Goal: Task Accomplishment & Management: Use online tool/utility

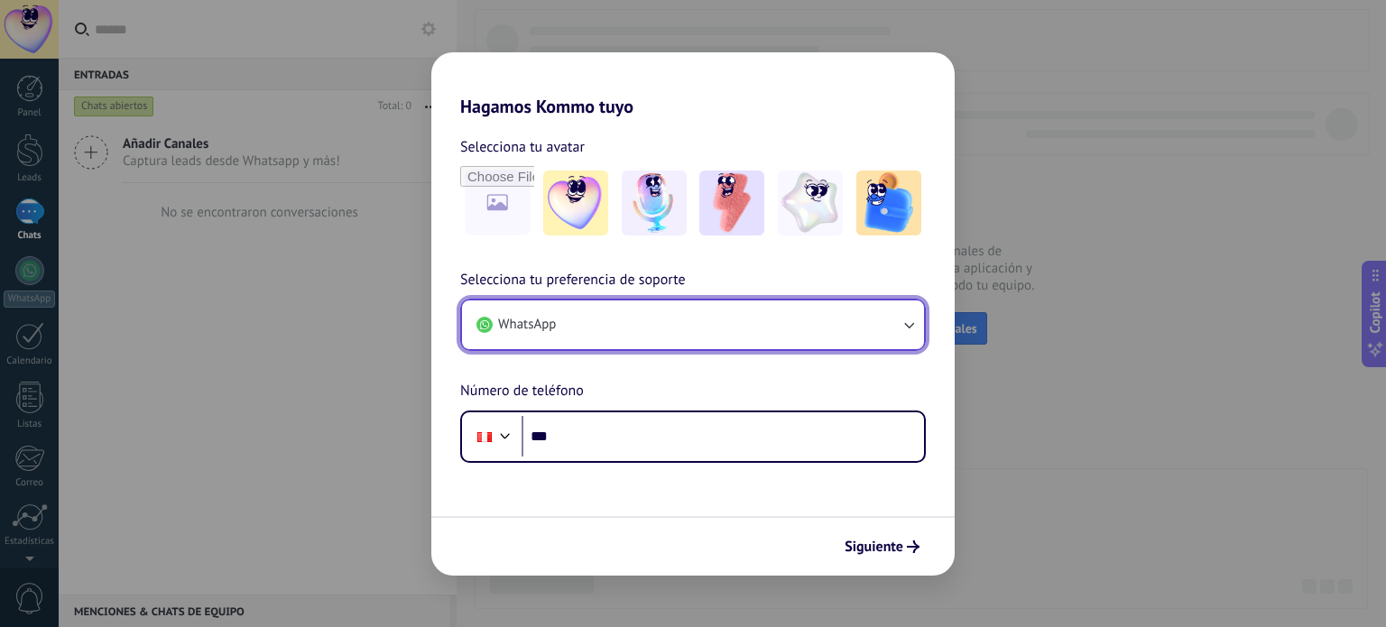
click at [689, 334] on button "WhatsApp" at bounding box center [693, 325] width 462 height 49
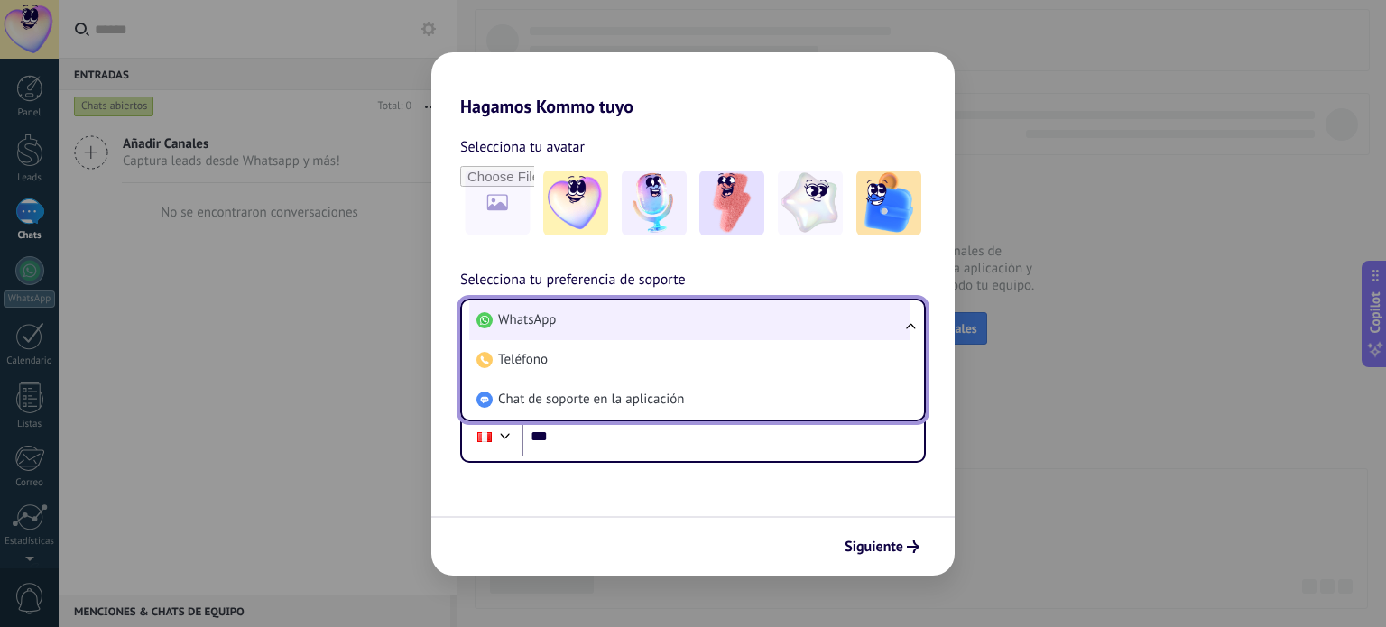
click at [606, 325] on li "WhatsApp" at bounding box center [689, 321] width 440 height 40
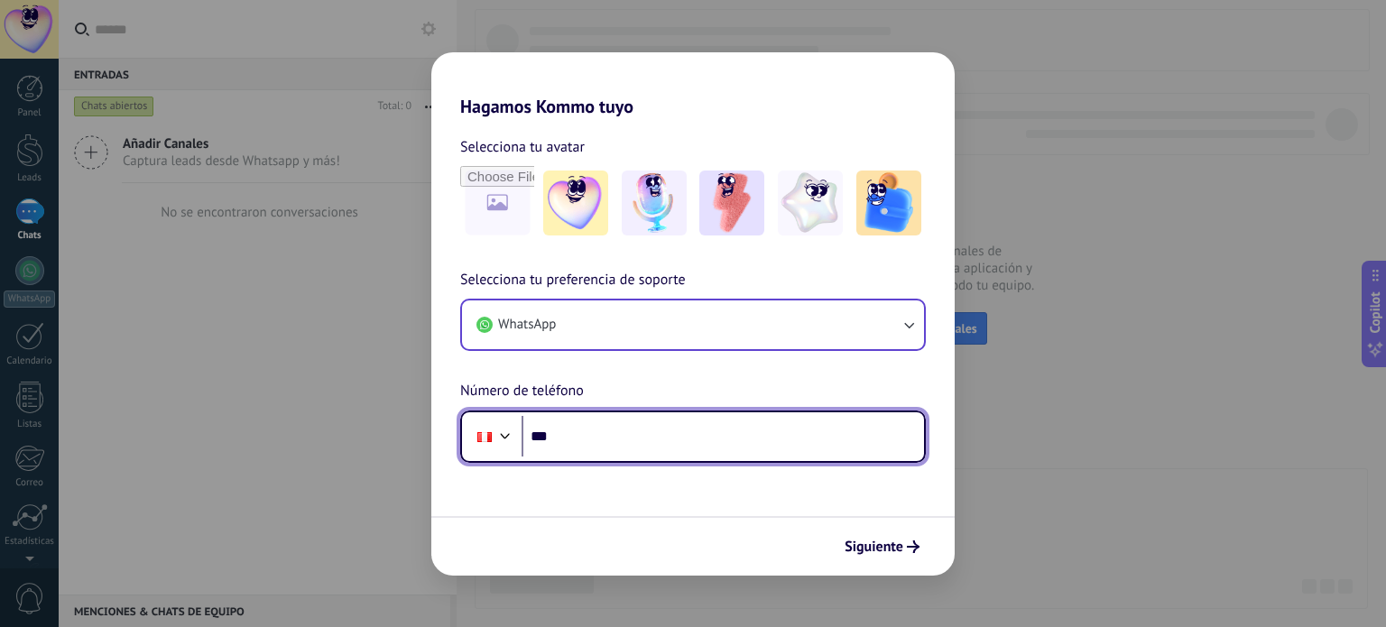
click at [721, 432] on input "***" at bounding box center [723, 437] width 402 height 42
type input "**********"
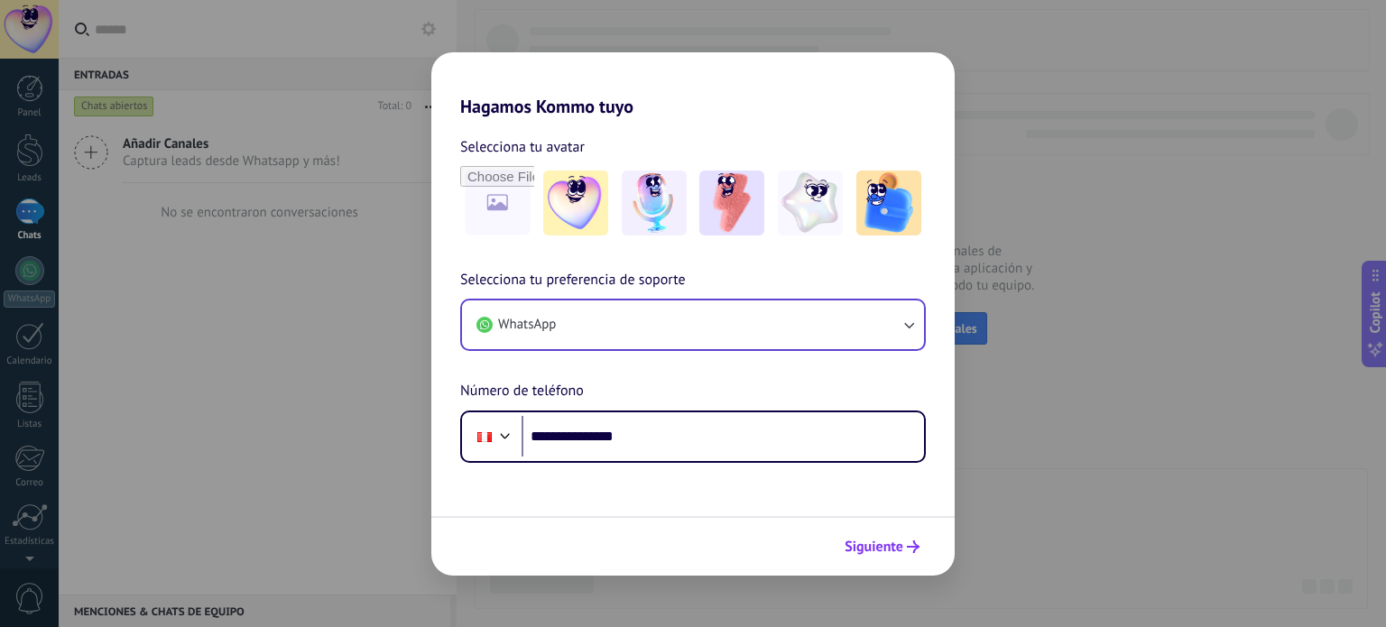
click at [909, 550] on icon "submit" at bounding box center [913, 547] width 13 height 13
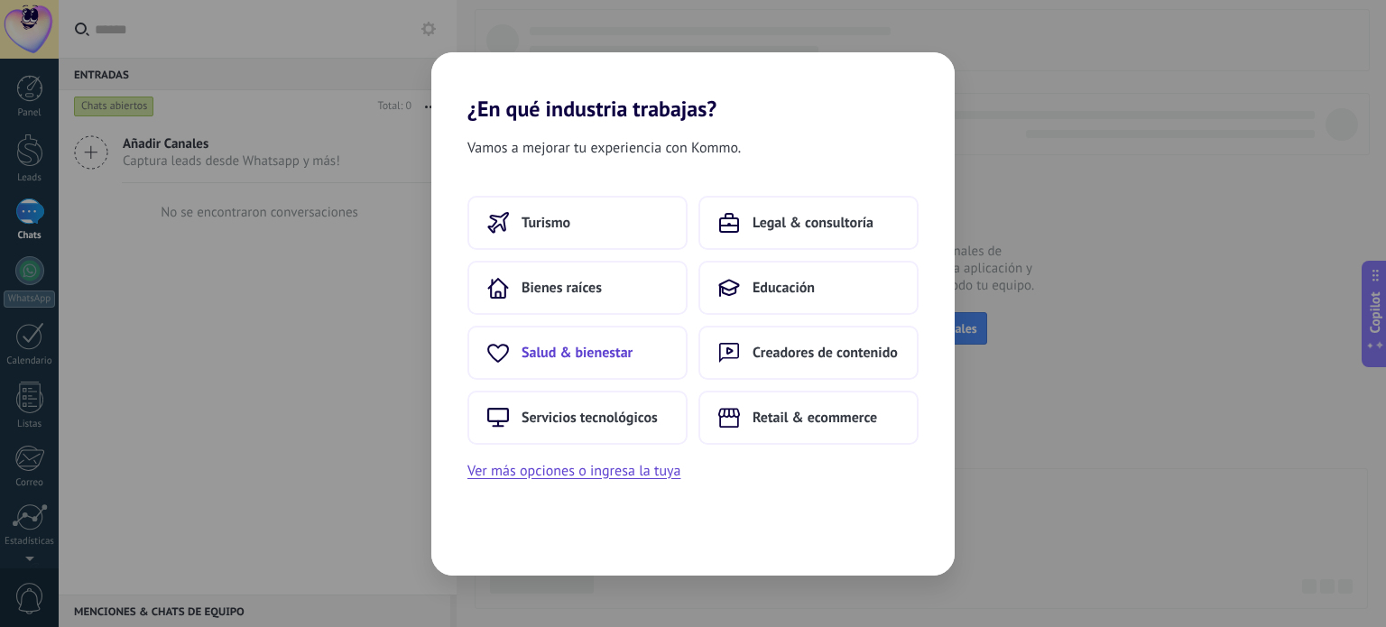
click at [621, 353] on span "Salud & bienestar" at bounding box center [577, 353] width 111 height 18
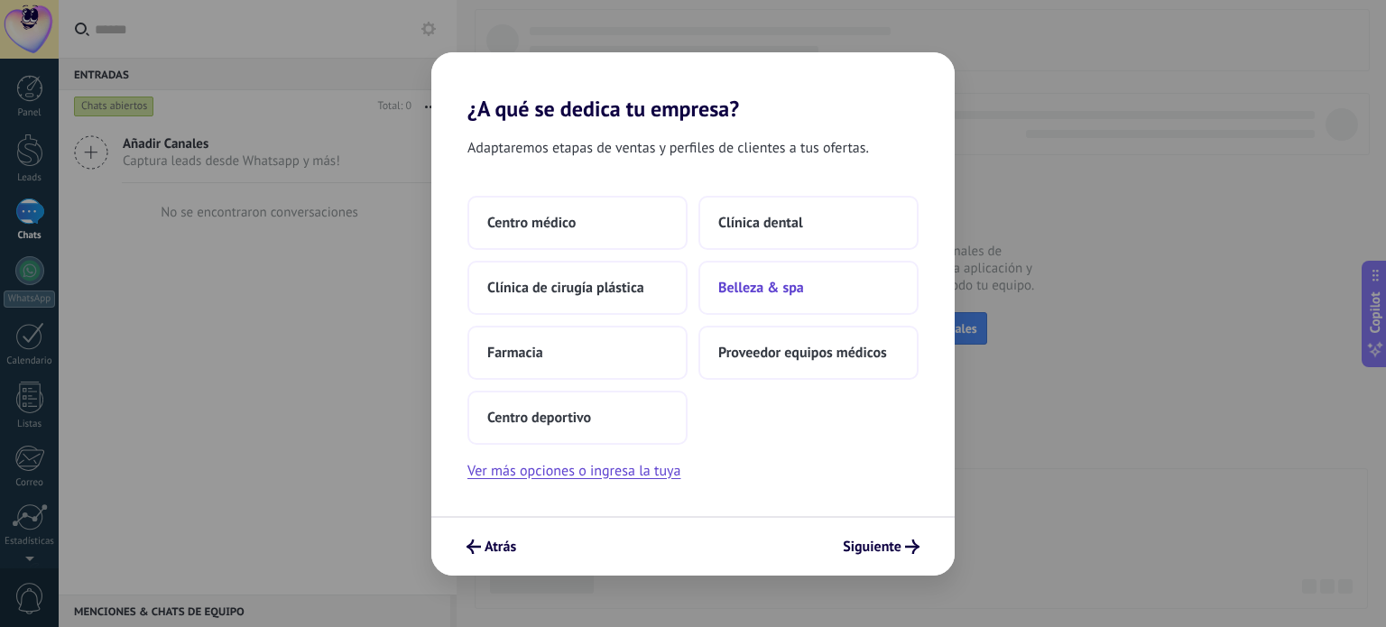
click at [778, 289] on span "Belleza & spa" at bounding box center [761, 288] width 86 height 18
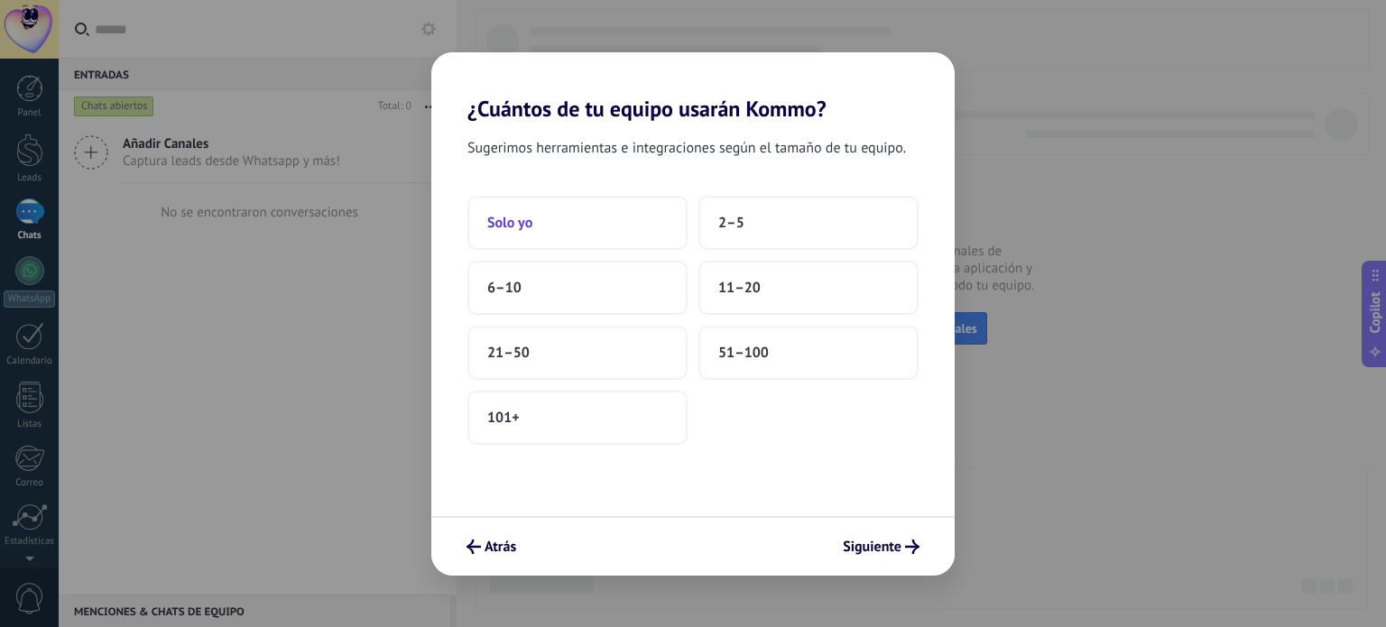
click at [593, 233] on button "Solo yo" at bounding box center [577, 223] width 220 height 54
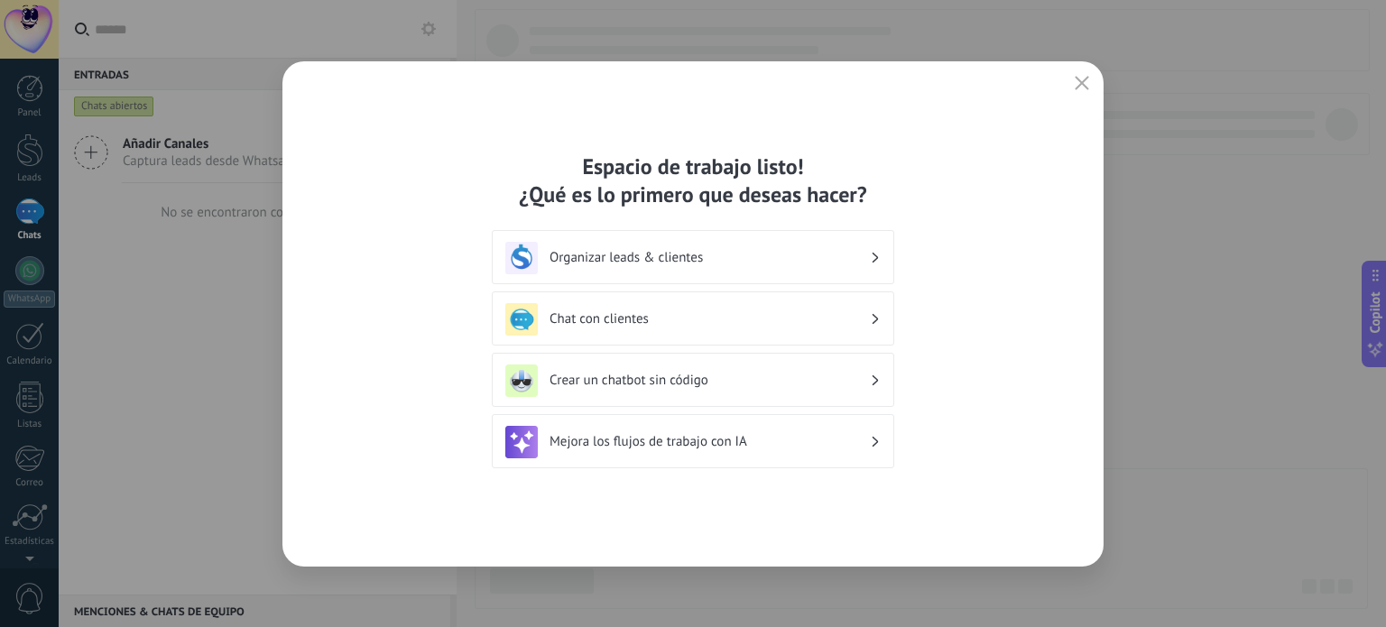
click at [731, 276] on div "Organizar leads & clientes" at bounding box center [693, 257] width 402 height 54
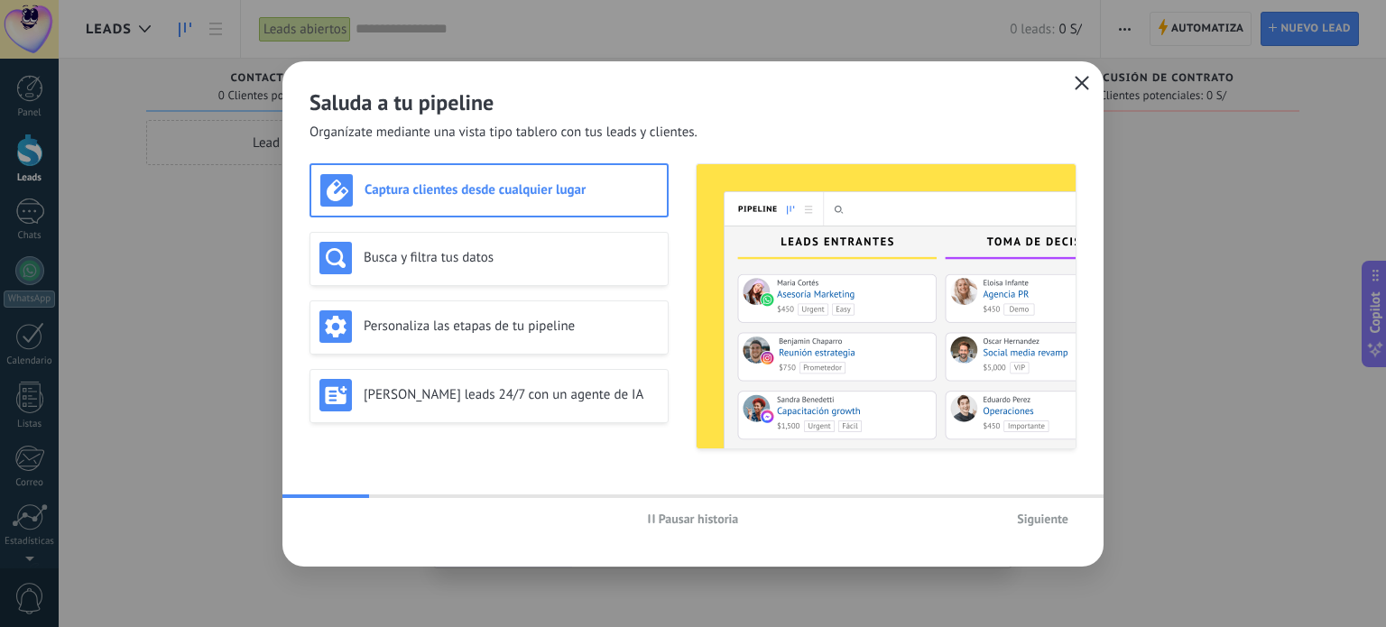
click at [1081, 86] on icon "button" at bounding box center [1082, 83] width 14 height 14
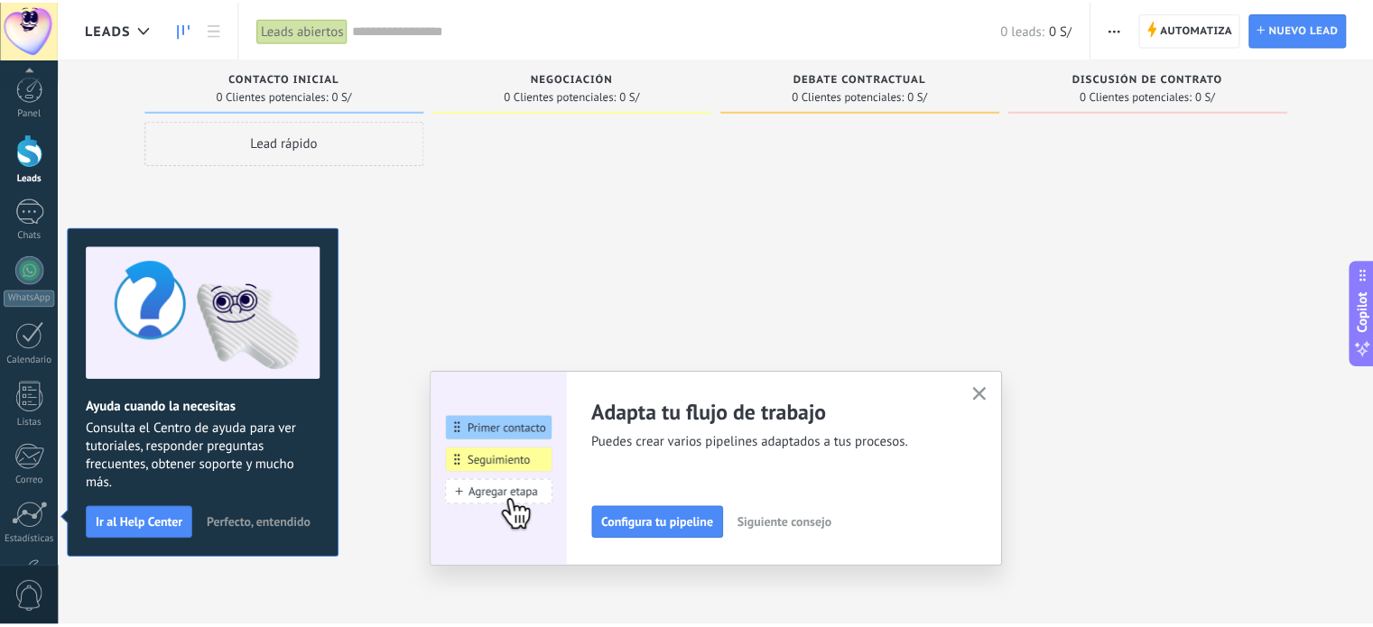
scroll to position [123, 0]
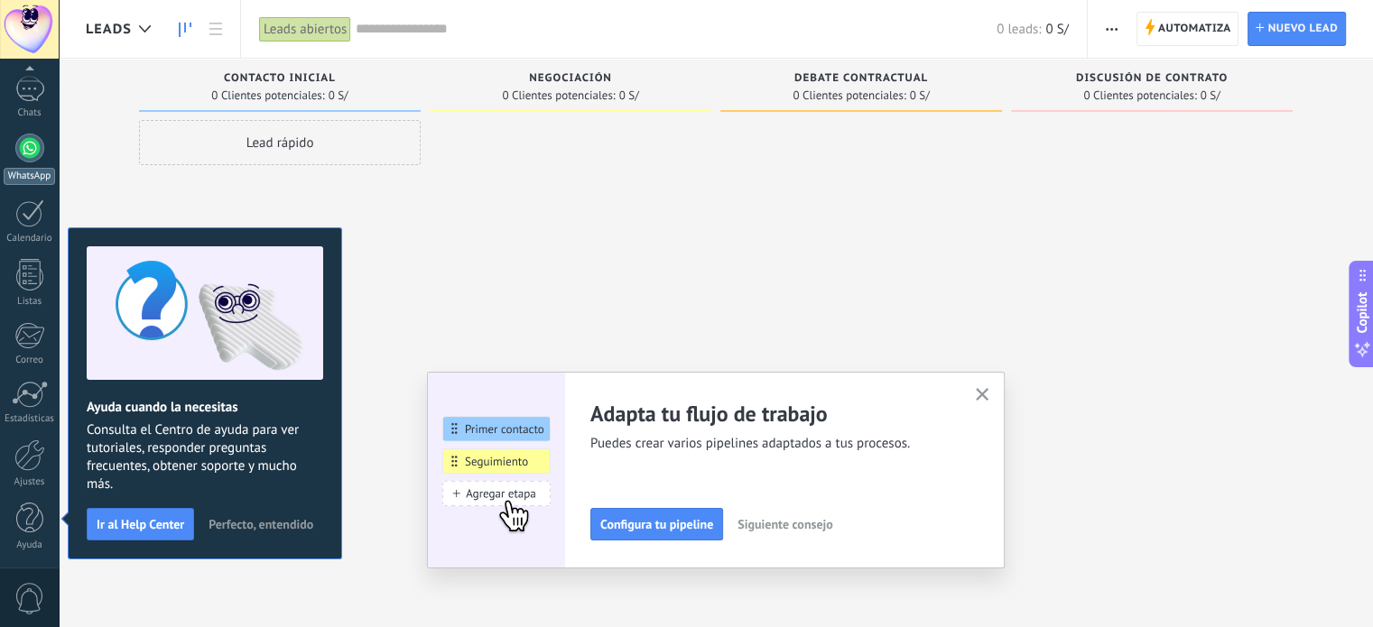
click at [29, 158] on div at bounding box center [29, 148] width 29 height 29
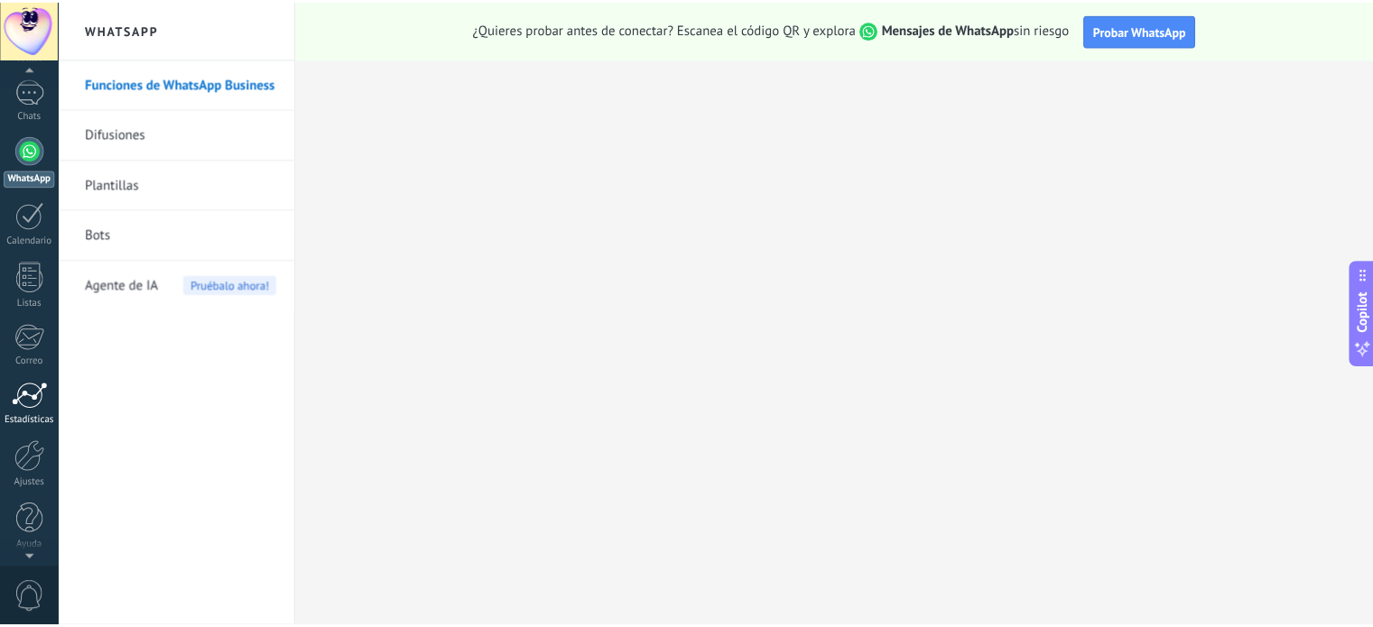
scroll to position [123, 0]
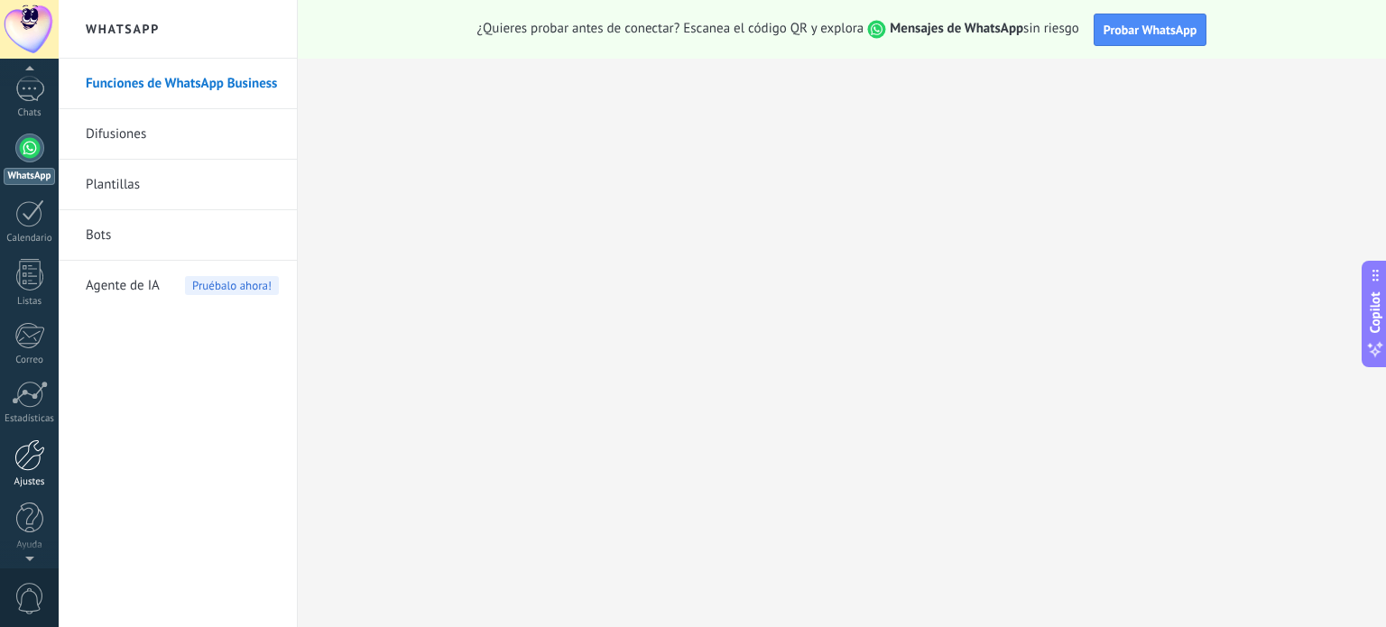
click at [32, 477] on div "Ajustes" at bounding box center [30, 482] width 52 height 12
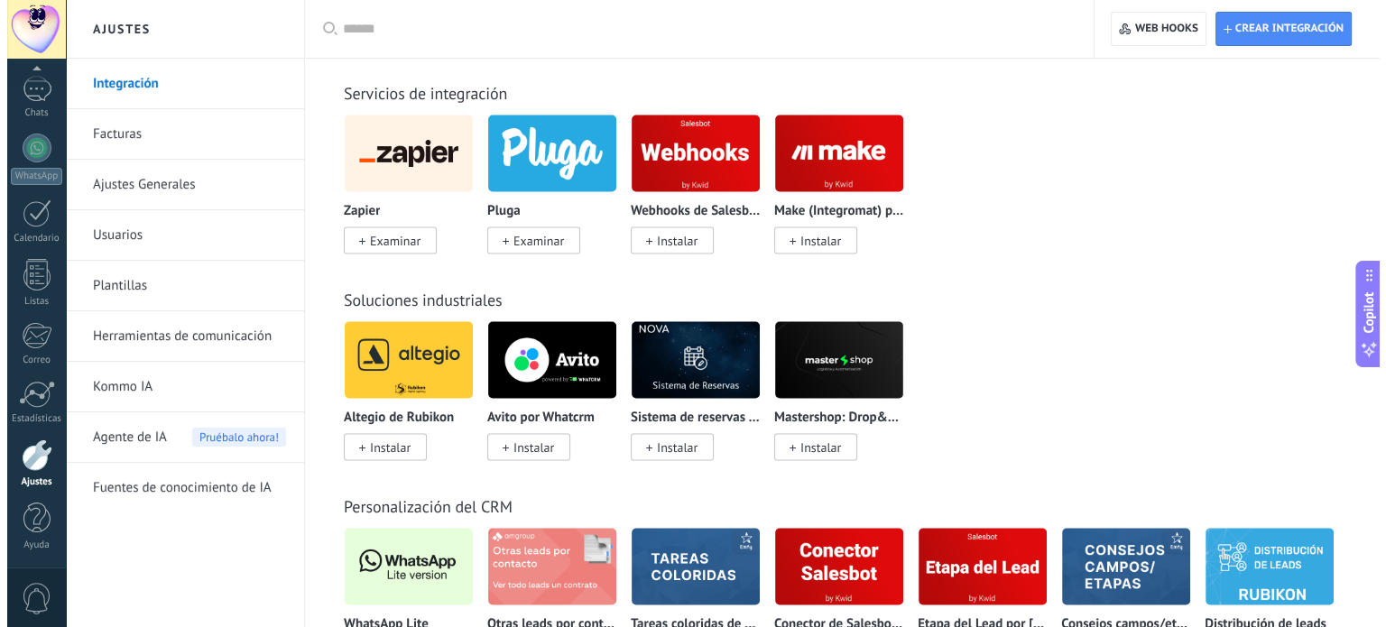
scroll to position [3790, 0]
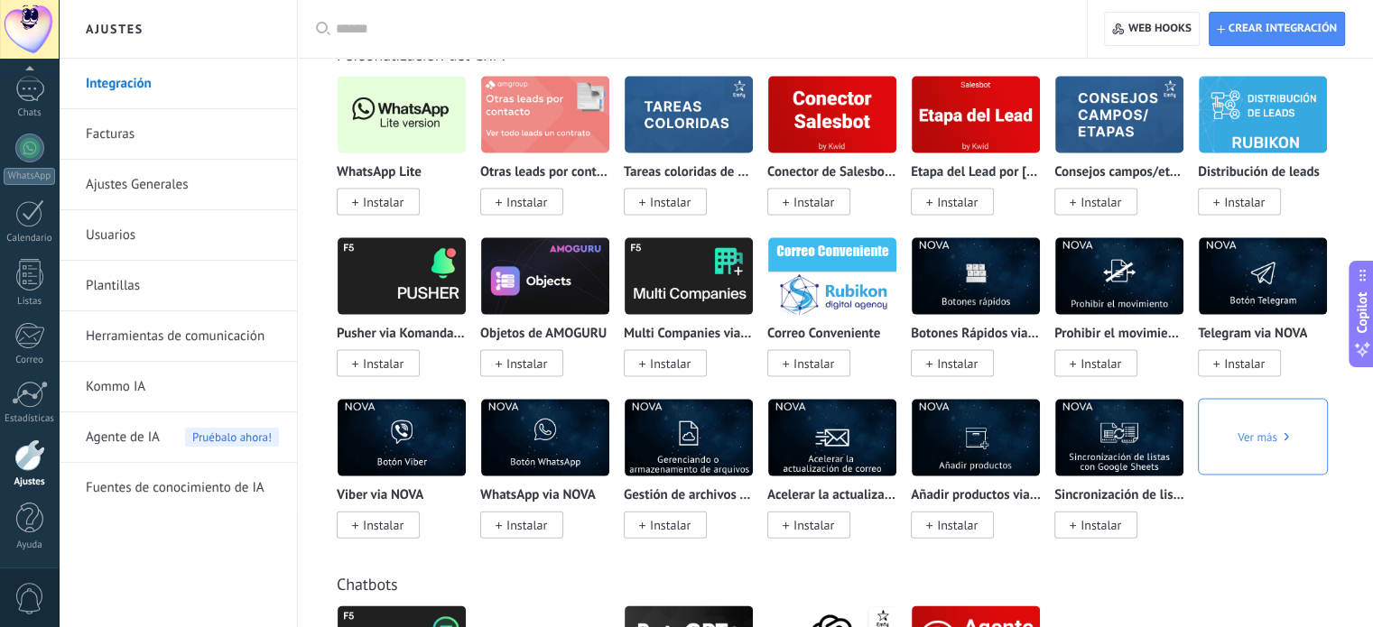
click at [415, 127] on img at bounding box center [401, 115] width 128 height 88
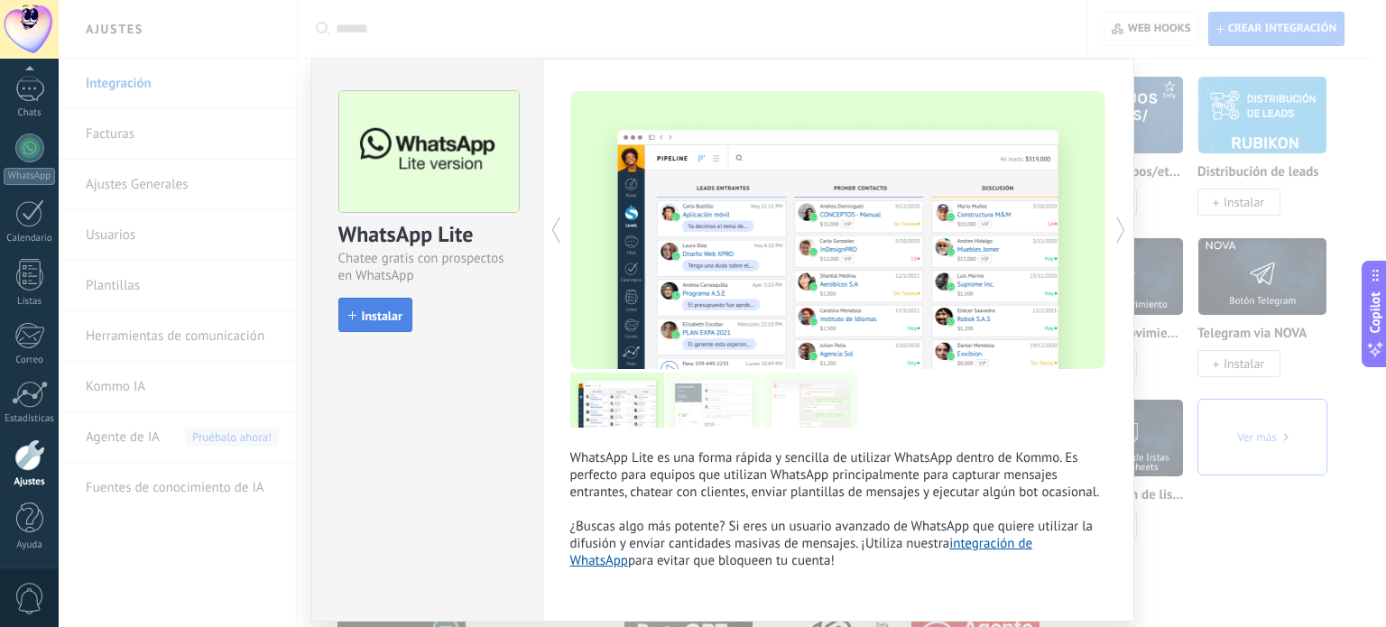
click at [387, 315] on span "Instalar" at bounding box center [382, 316] width 41 height 13
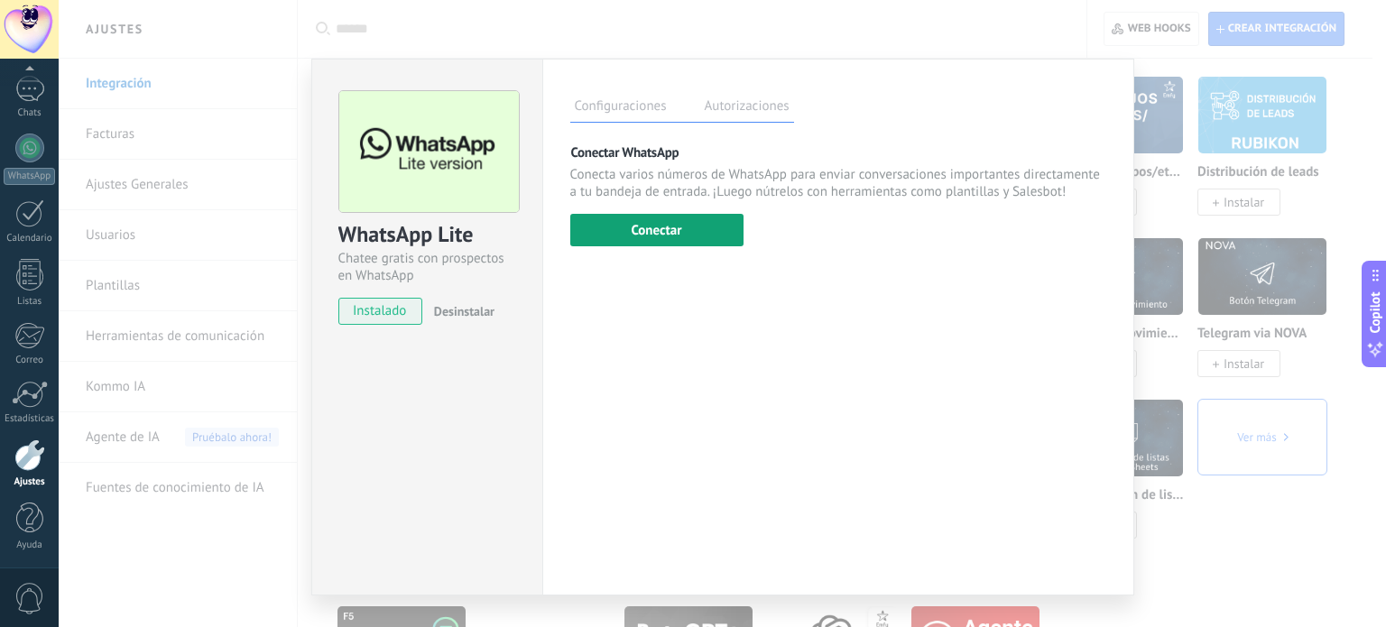
click at [688, 234] on button "Conectar" at bounding box center [656, 230] width 173 height 32
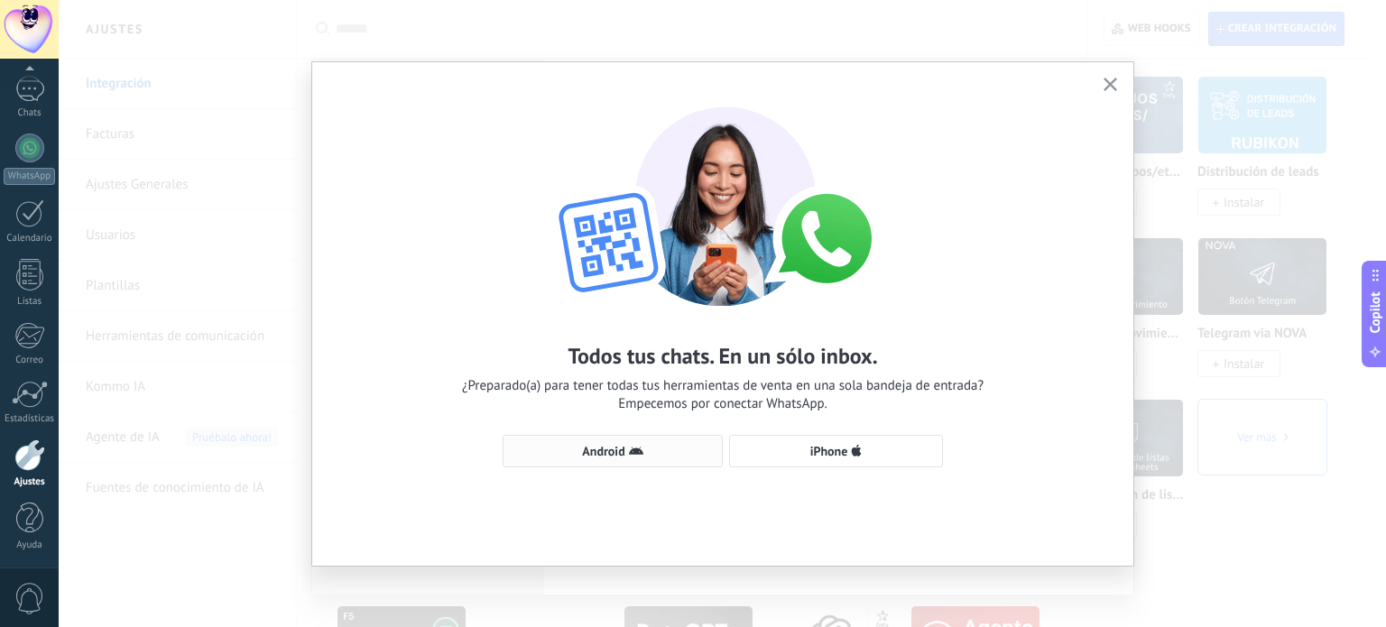
click at [680, 457] on span "Android" at bounding box center [613, 451] width 200 height 14
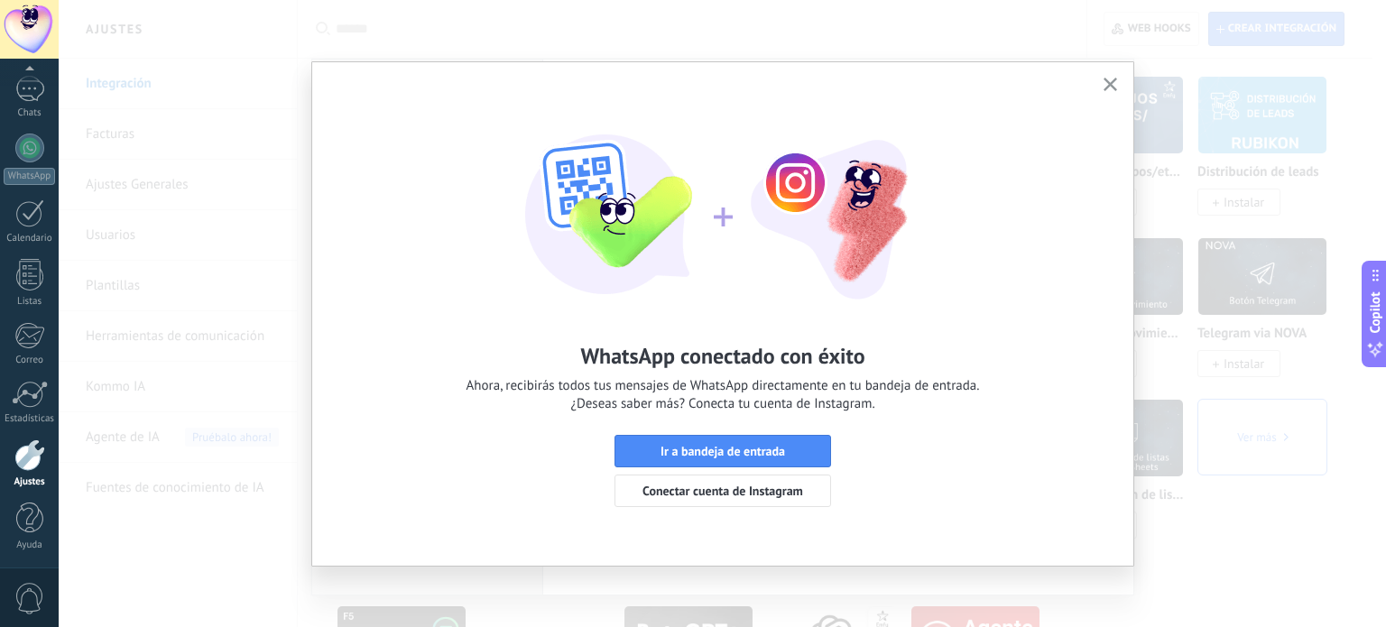
click at [680, 456] on span "Ir a bandeja de entrada" at bounding box center [723, 451] width 125 height 13
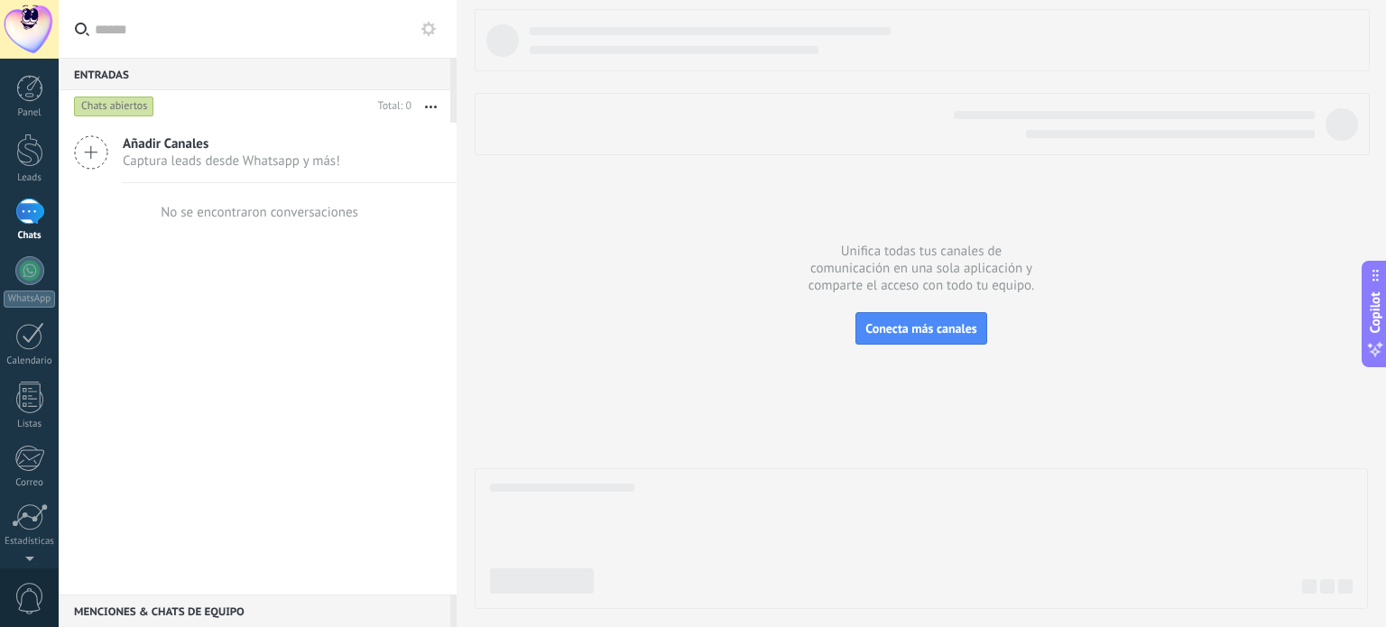
click at [431, 31] on use at bounding box center [428, 29] width 14 height 14
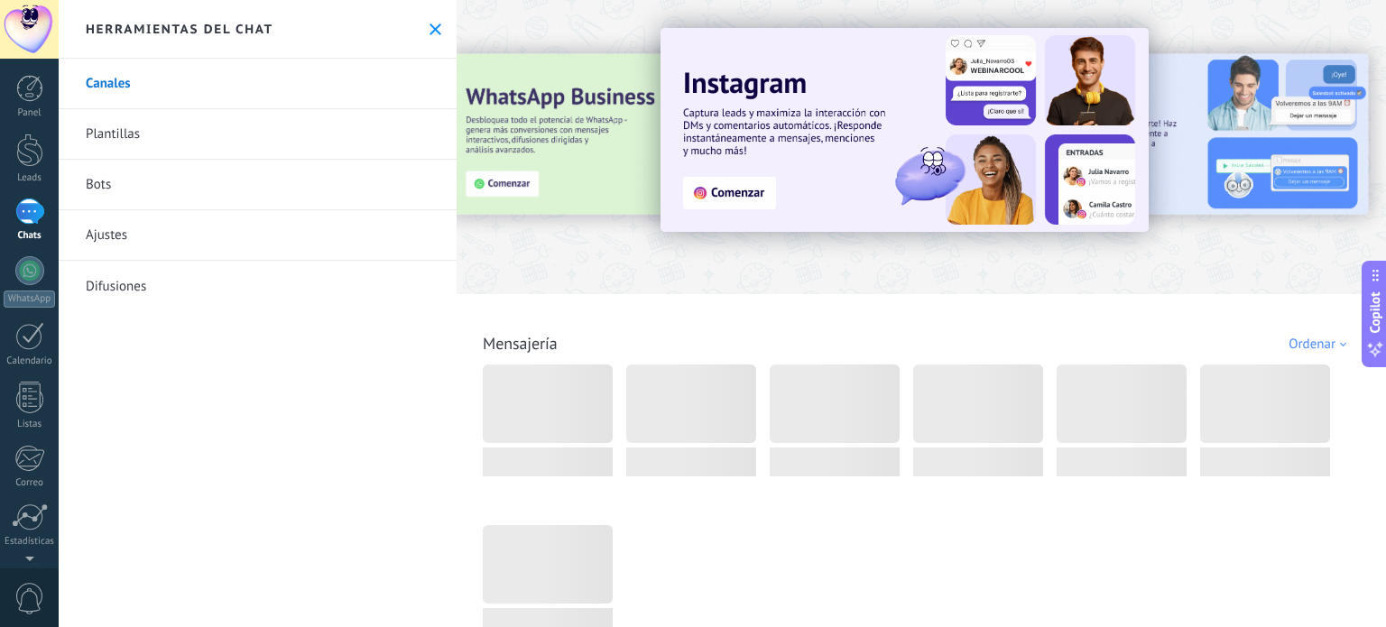
click at [277, 187] on link "Bots" at bounding box center [258, 185] width 398 height 51
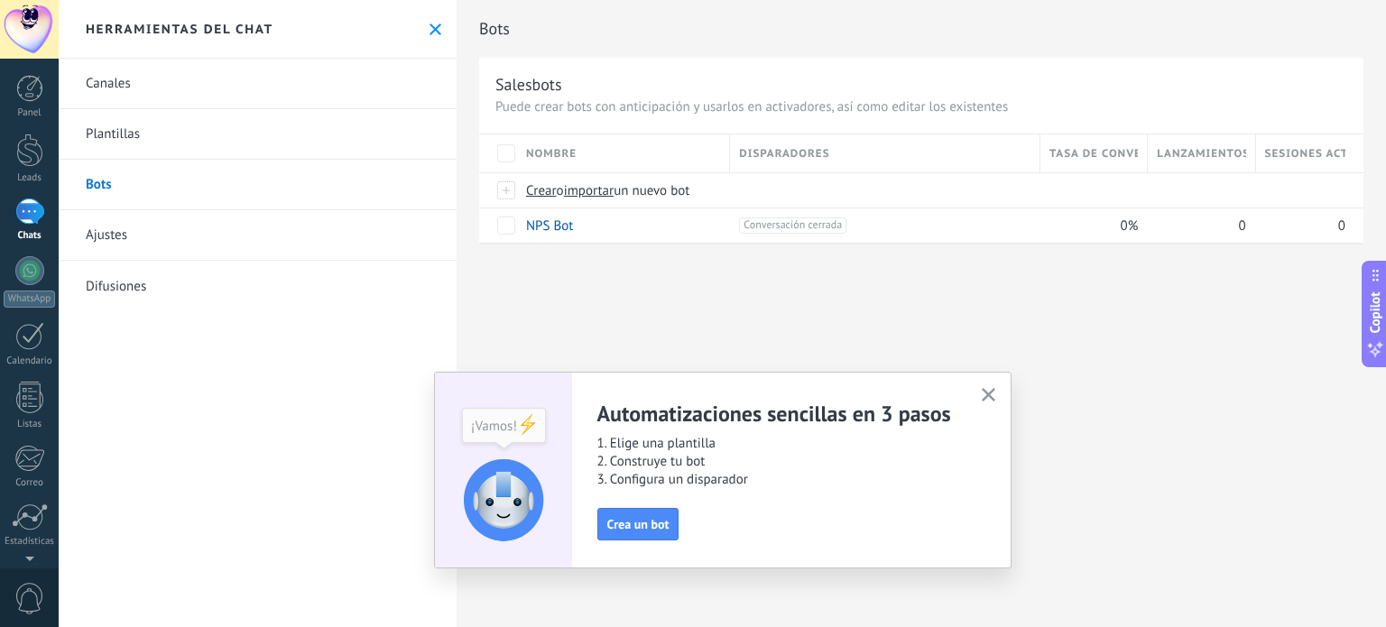
click at [988, 396] on use "button" at bounding box center [989, 395] width 14 height 14
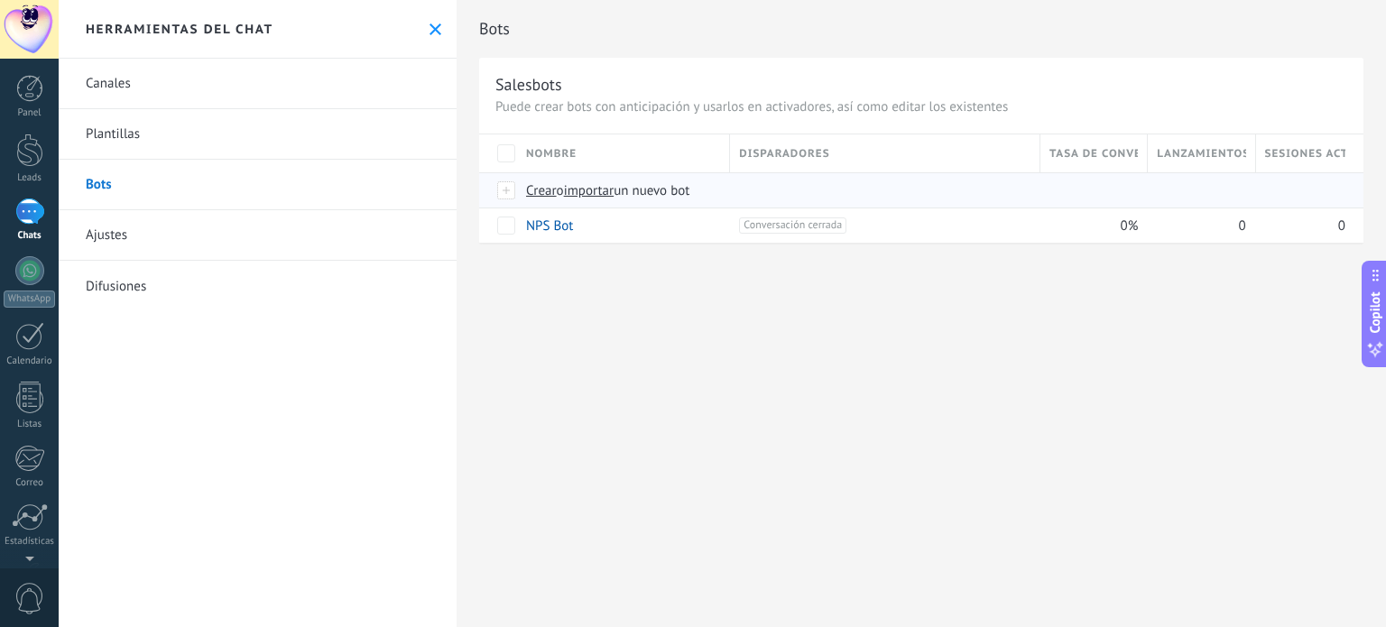
click at [595, 188] on span "importar" at bounding box center [589, 190] width 51 height 17
click at [0, 0] on input "importar un nuevo bot" at bounding box center [0, 0] width 0 height 0
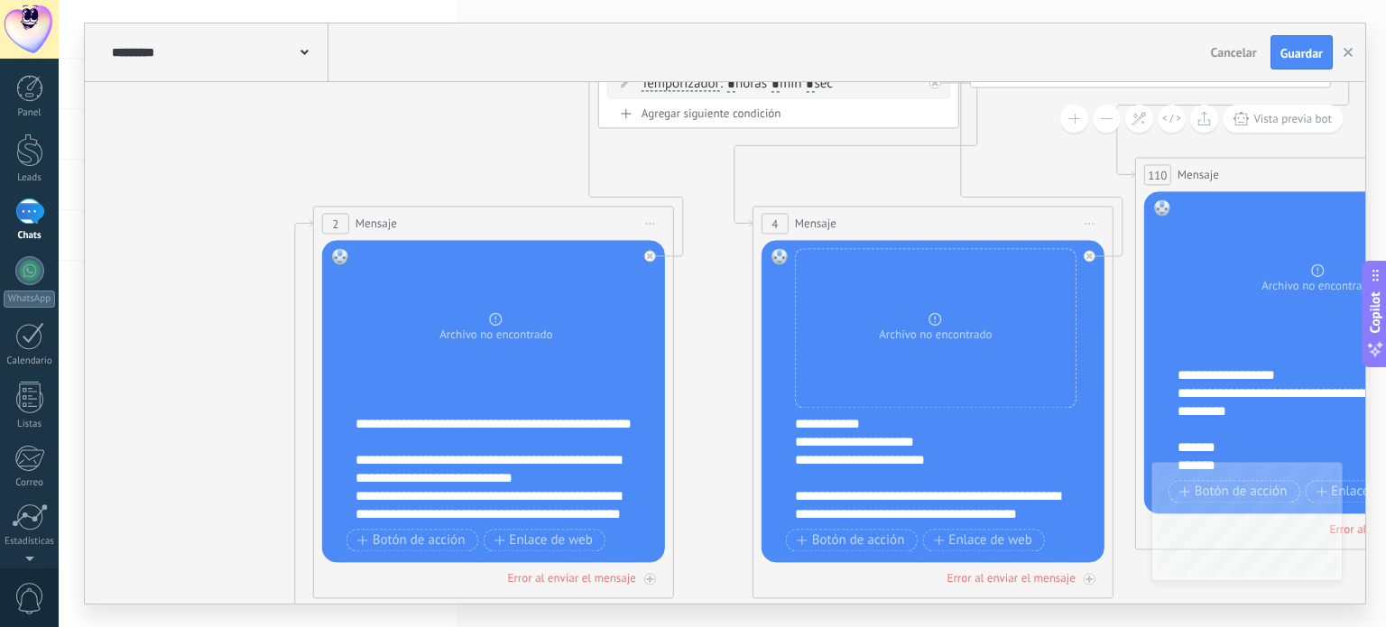
drag, startPoint x: 982, startPoint y: 392, endPoint x: 83, endPoint y: 390, distance: 898.8
click at [84, 390] on div "**********" at bounding box center [725, 314] width 1282 height 582
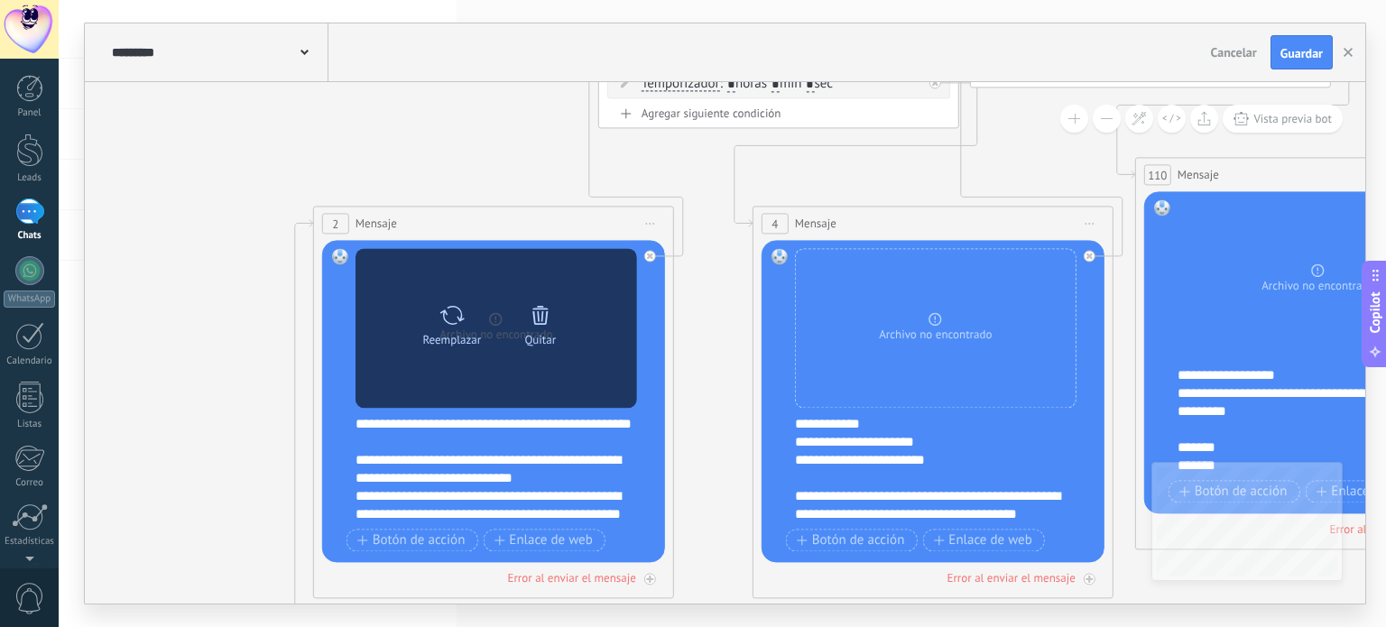
click at [450, 316] on icon at bounding box center [452, 314] width 26 height 25
click input "Subir" at bounding box center [0, 0] width 0 height 0
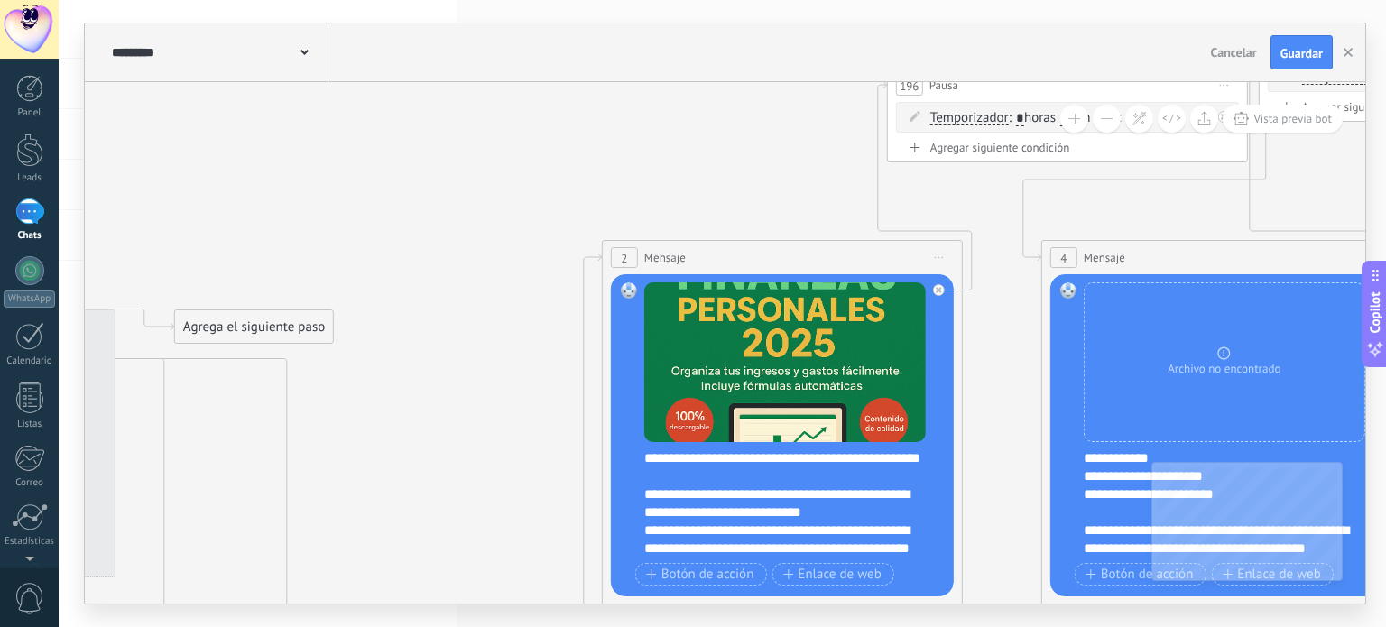
drag, startPoint x: 938, startPoint y: 156, endPoint x: 1300, endPoint y: 216, distance: 367.6
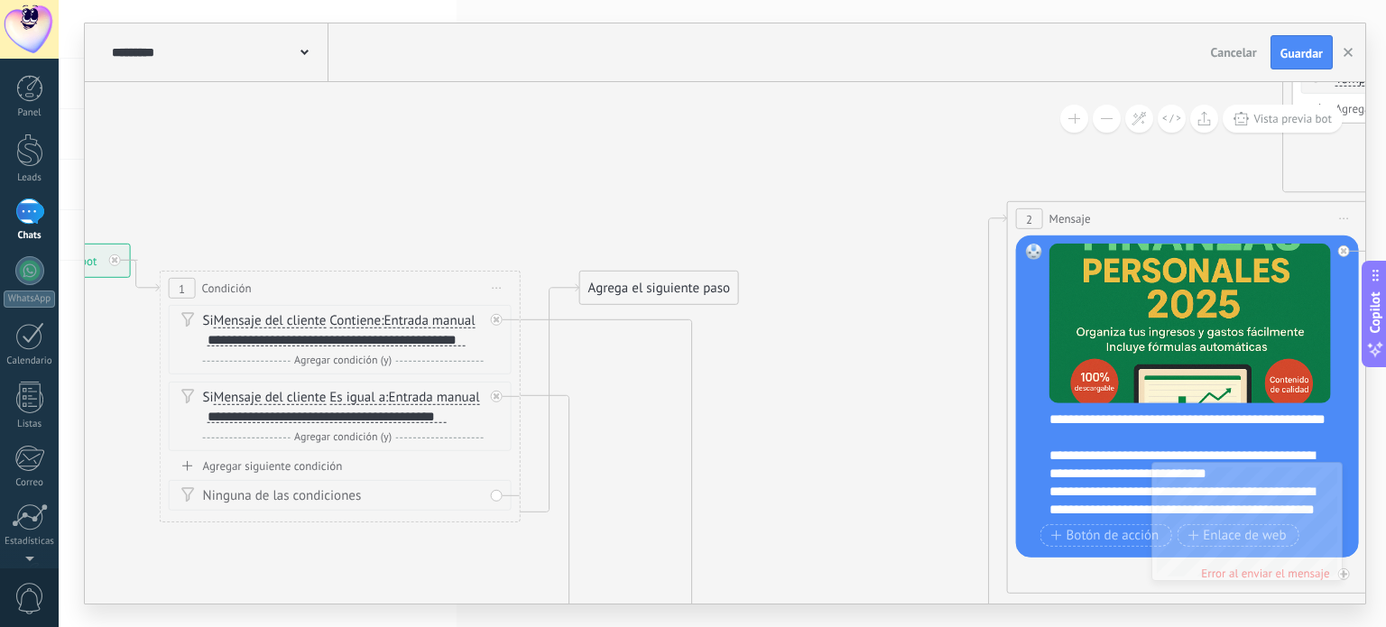
drag, startPoint x: 356, startPoint y: 215, endPoint x: 813, endPoint y: 170, distance: 459.7
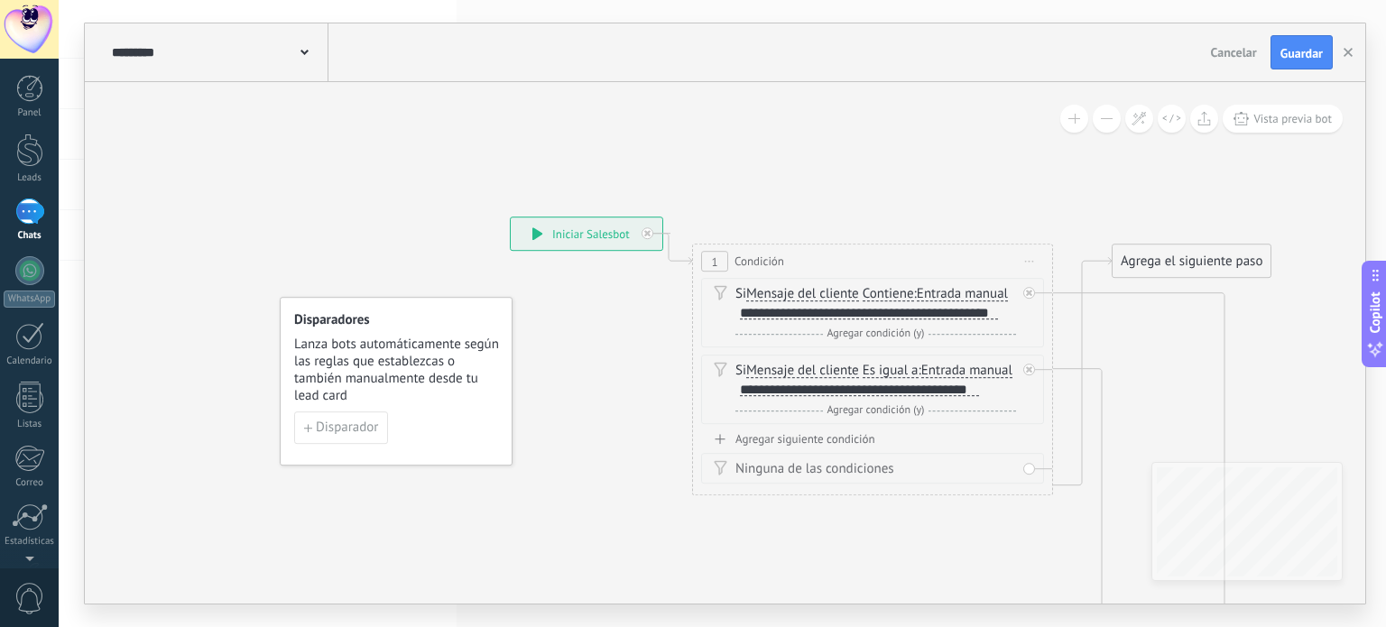
drag, startPoint x: 413, startPoint y: 175, endPoint x: 855, endPoint y: 154, distance: 441.8
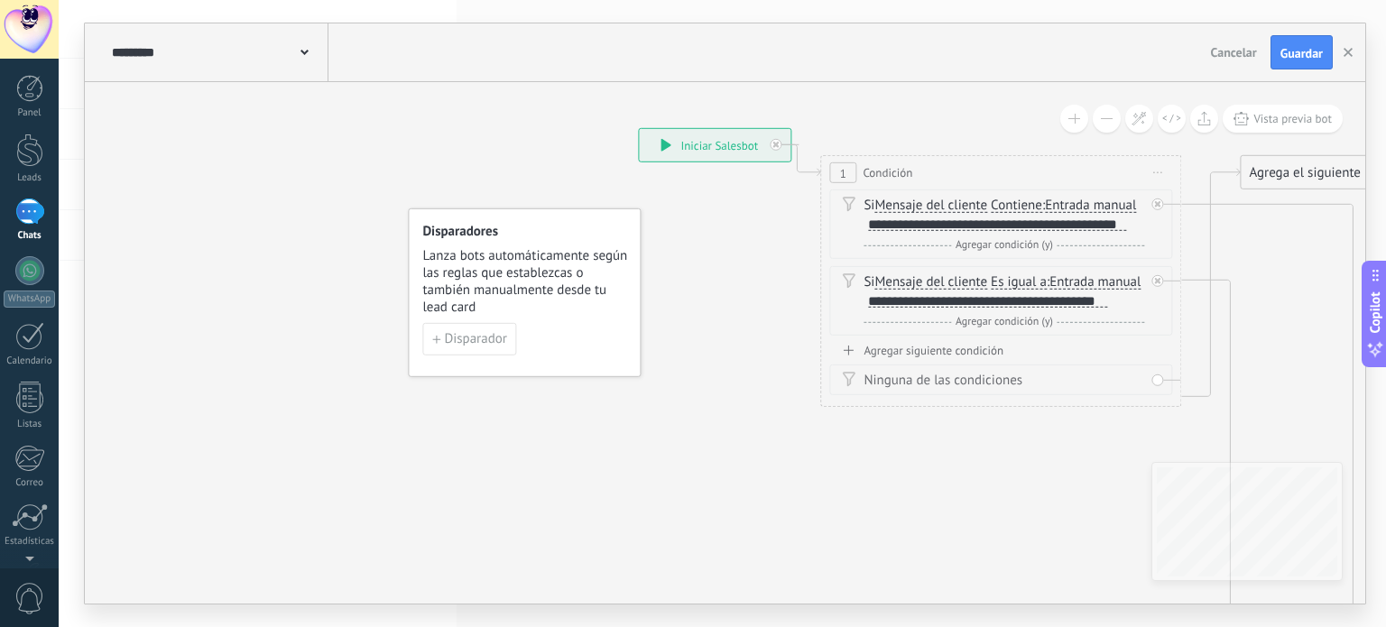
drag, startPoint x: 319, startPoint y: 187, endPoint x: 458, endPoint y: 170, distance: 140.0
click at [458, 77] on div "**********" at bounding box center [725, 313] width 1281 height 580
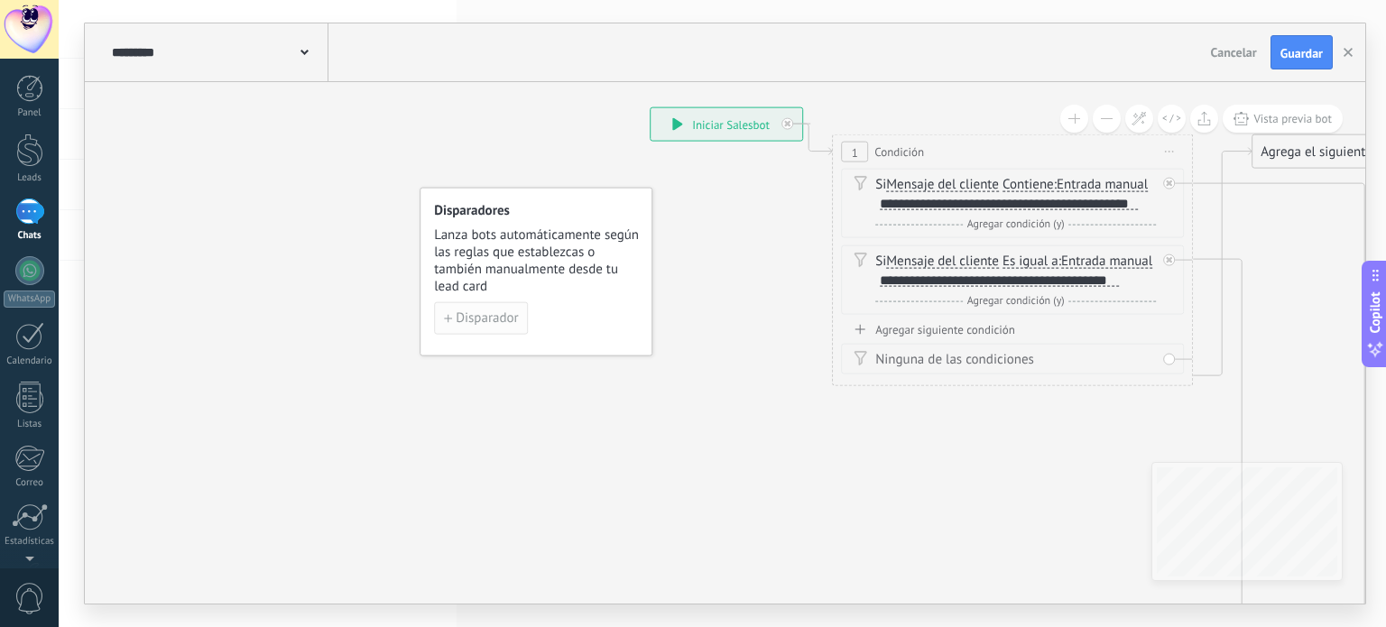
click at [467, 316] on span "Disparador" at bounding box center [487, 318] width 62 height 13
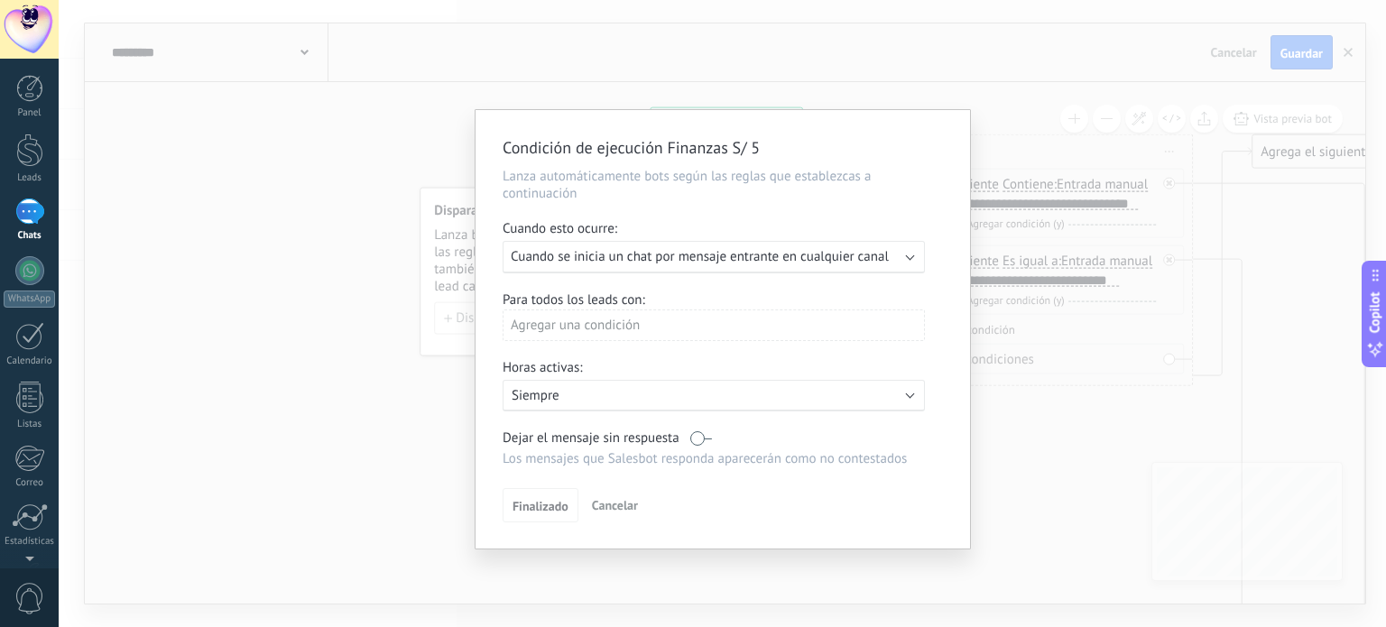
click at [621, 254] on span "Cuando se inicia un chat por mensaje entrante en cualquier canal" at bounding box center [700, 256] width 378 height 17
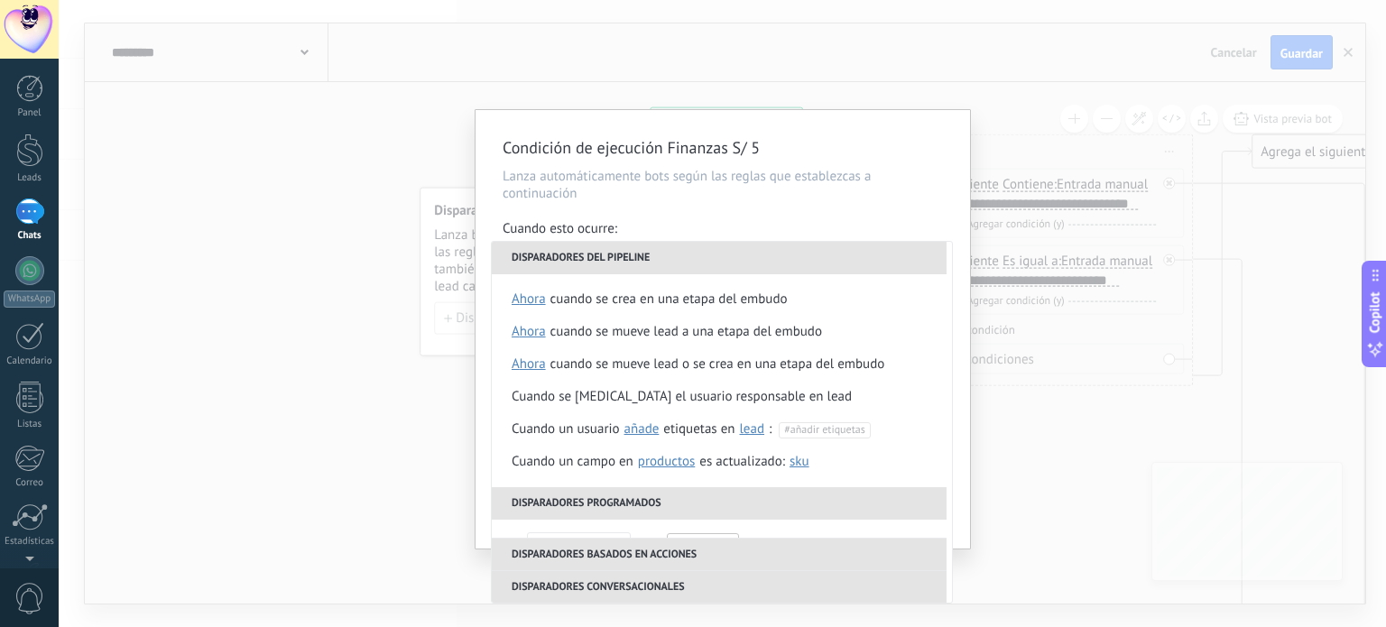
drag, startPoint x: 646, startPoint y: 298, endPoint x: 657, endPoint y: 297, distance: 10.9
click at [647, 298] on div "Cuando se crea en una etapa del embudo" at bounding box center [668, 299] width 237 height 32
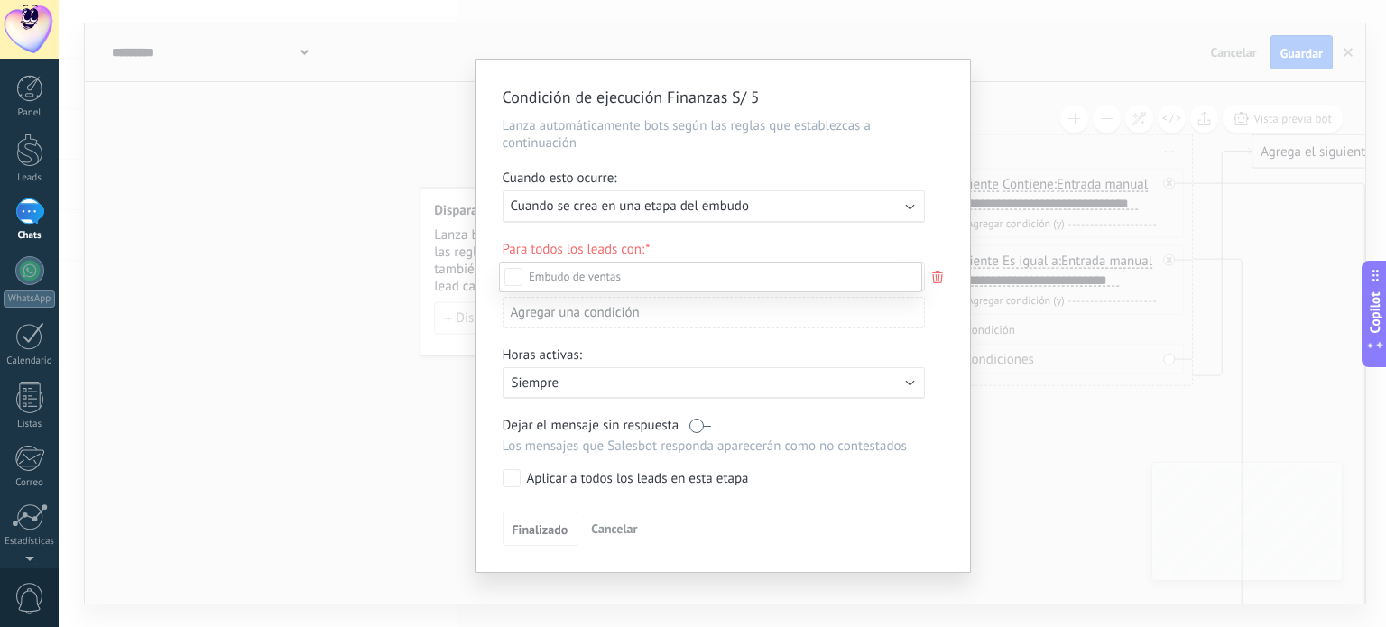
click at [0, 0] on label "Incoming leads" at bounding box center [0, 0] width 0 height 0
click at [540, 532] on div "Incoming leads Contacto inicial Negociación Debate contractual Discusión de con…" at bounding box center [710, 443] width 423 height 363
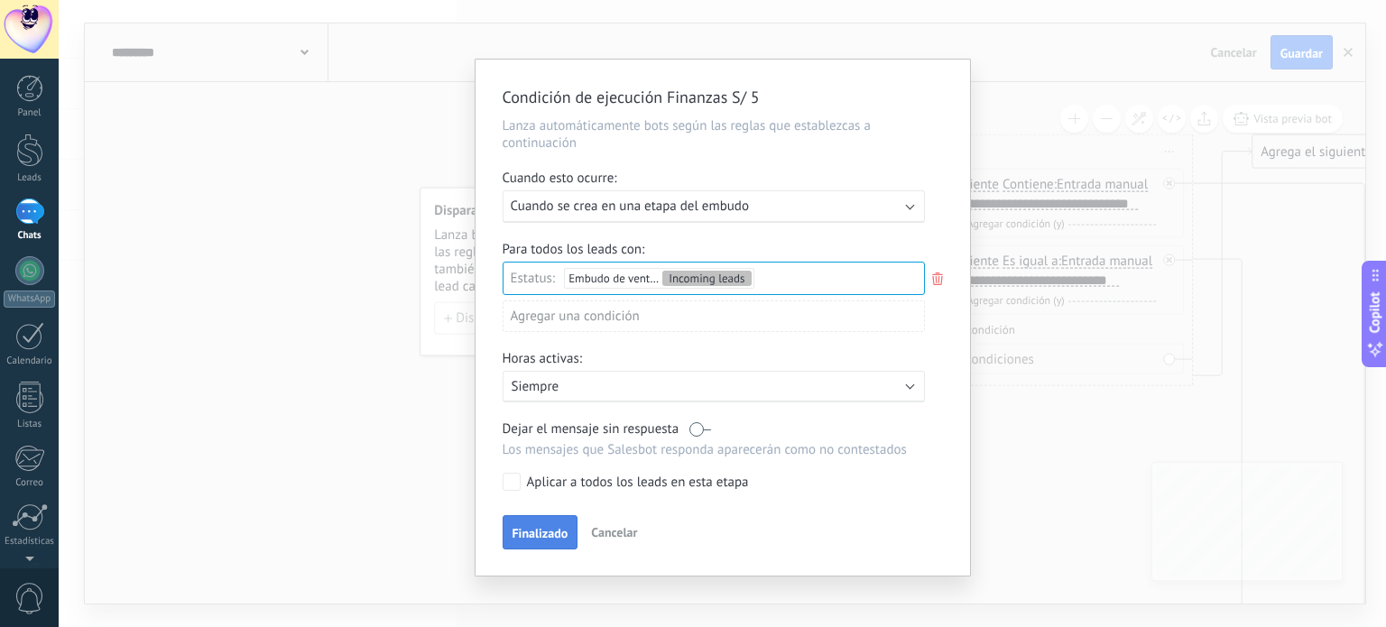
click at [543, 533] on span "Finalizado" at bounding box center [541, 533] width 56 height 13
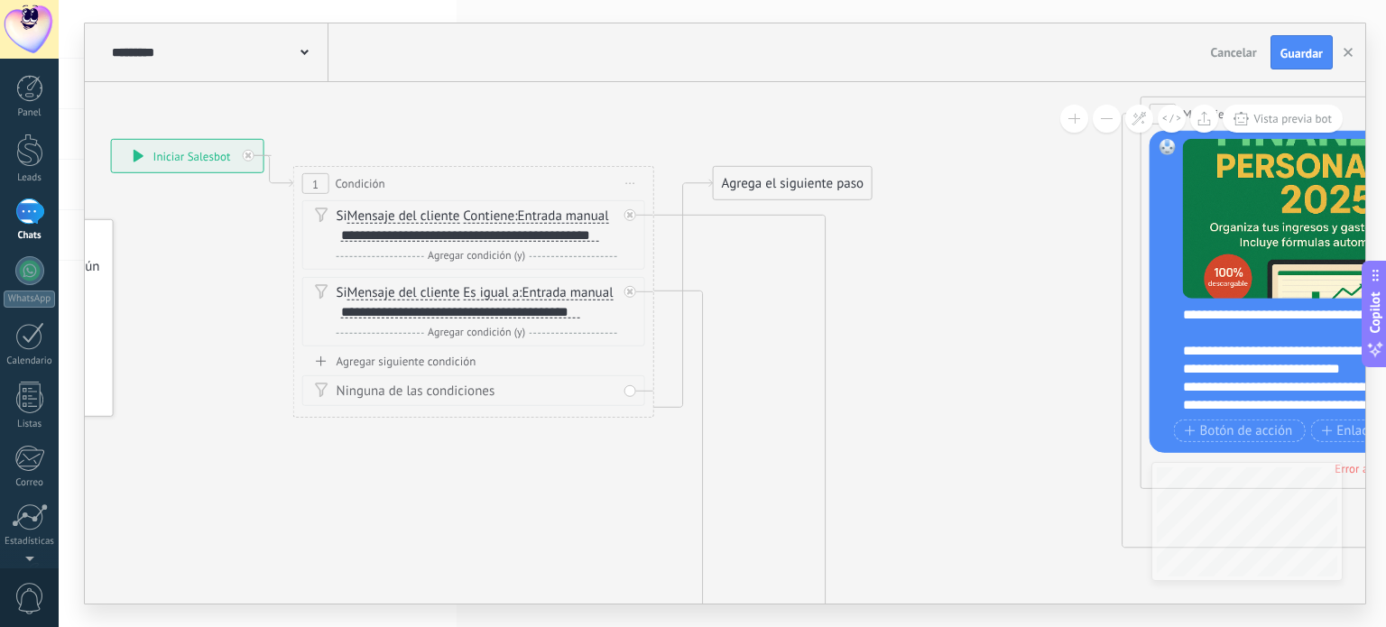
drag, startPoint x: 698, startPoint y: 411, endPoint x: 159, endPoint y: 443, distance: 539.7
drag, startPoint x: 596, startPoint y: 236, endPoint x: 489, endPoint y: 238, distance: 106.5
click at [489, 238] on div "Si Mensaje del cliente Mensaje del cliente Comentario del cliente El cliente Có…" at bounding box center [477, 226] width 281 height 36
drag, startPoint x: 598, startPoint y: 235, endPoint x: 337, endPoint y: 237, distance: 261.7
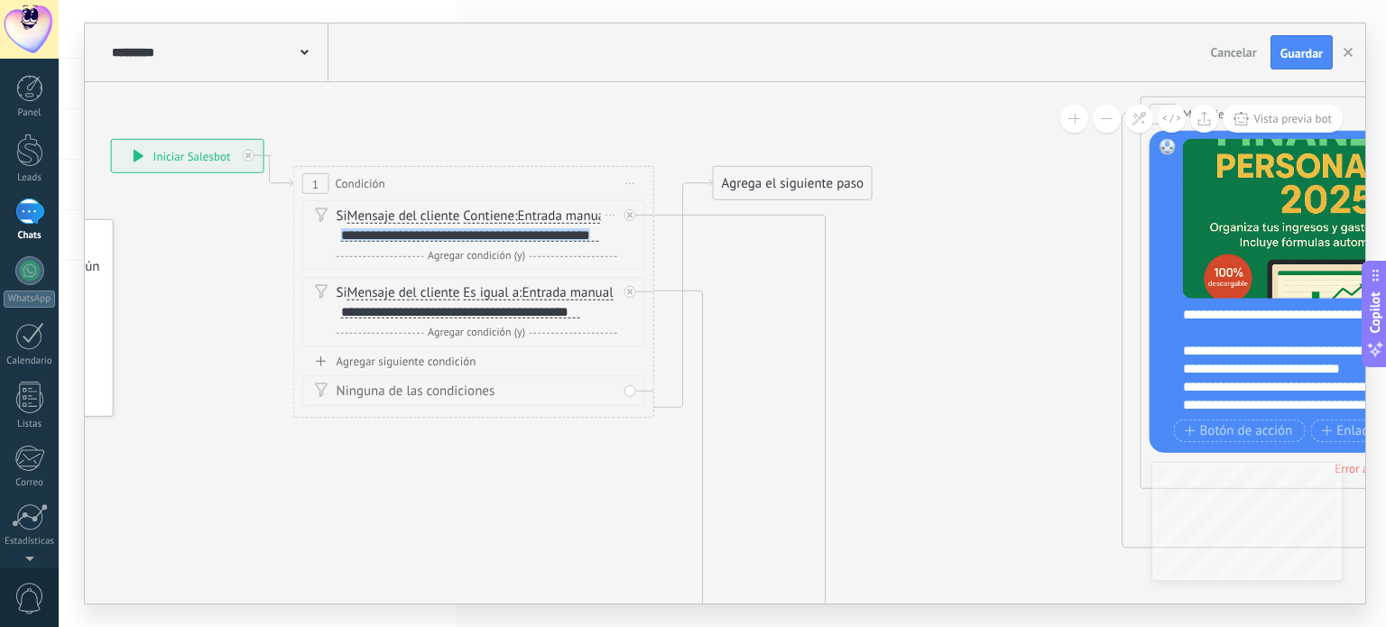
click at [337, 237] on div "**********" at bounding box center [468, 235] width 263 height 16
copy div "**********"
click at [1305, 51] on span "Guardar" at bounding box center [1302, 53] width 42 height 13
click at [1354, 48] on button "button" at bounding box center [1348, 52] width 27 height 32
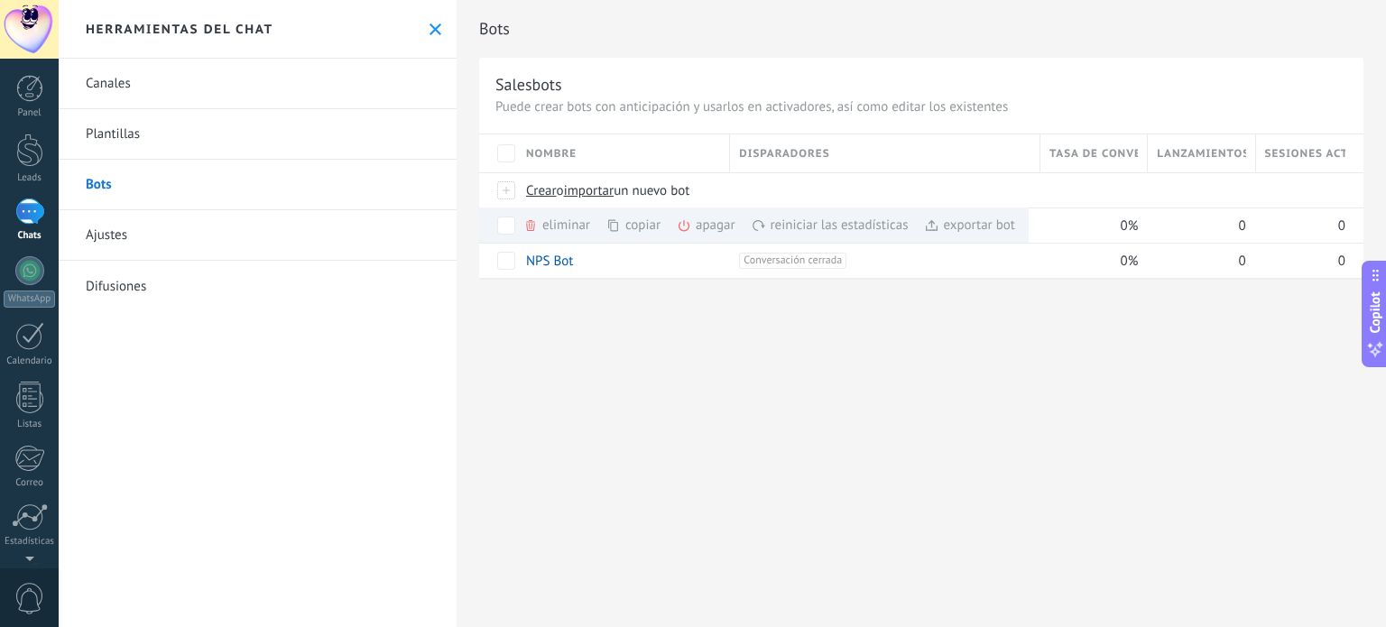
click at [430, 26] on use at bounding box center [436, 29] width 12 height 12
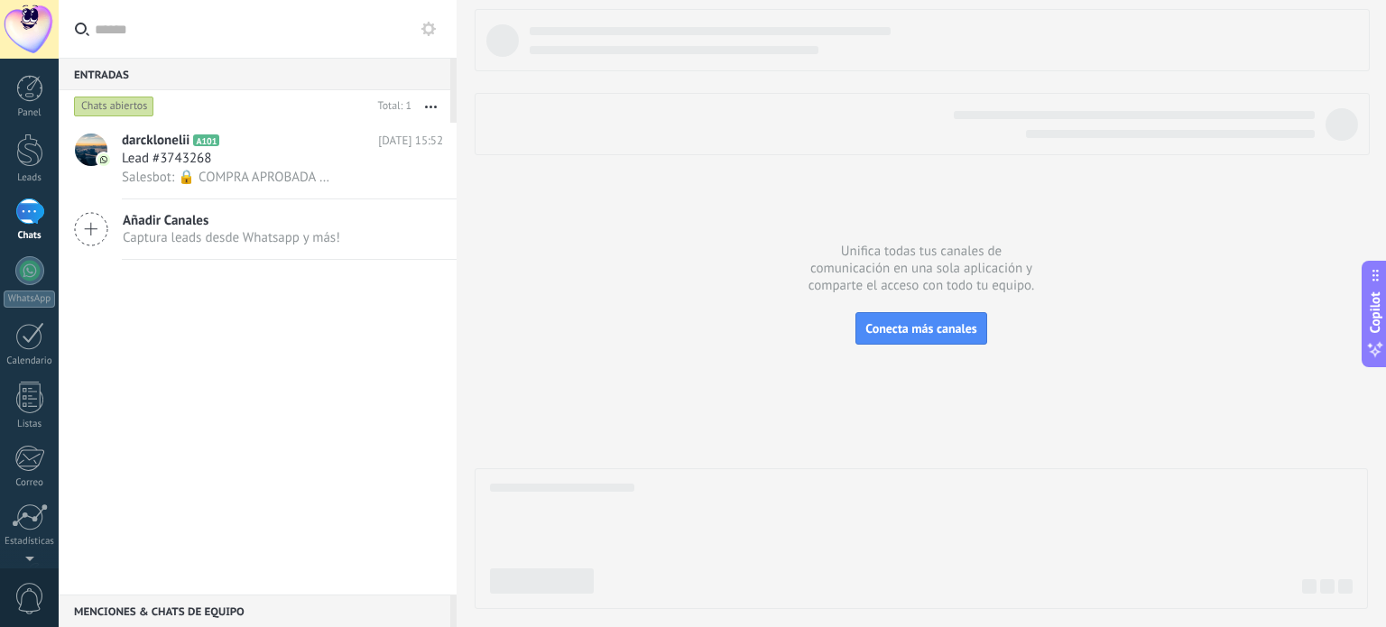
click at [430, 31] on icon at bounding box center [428, 29] width 14 height 14
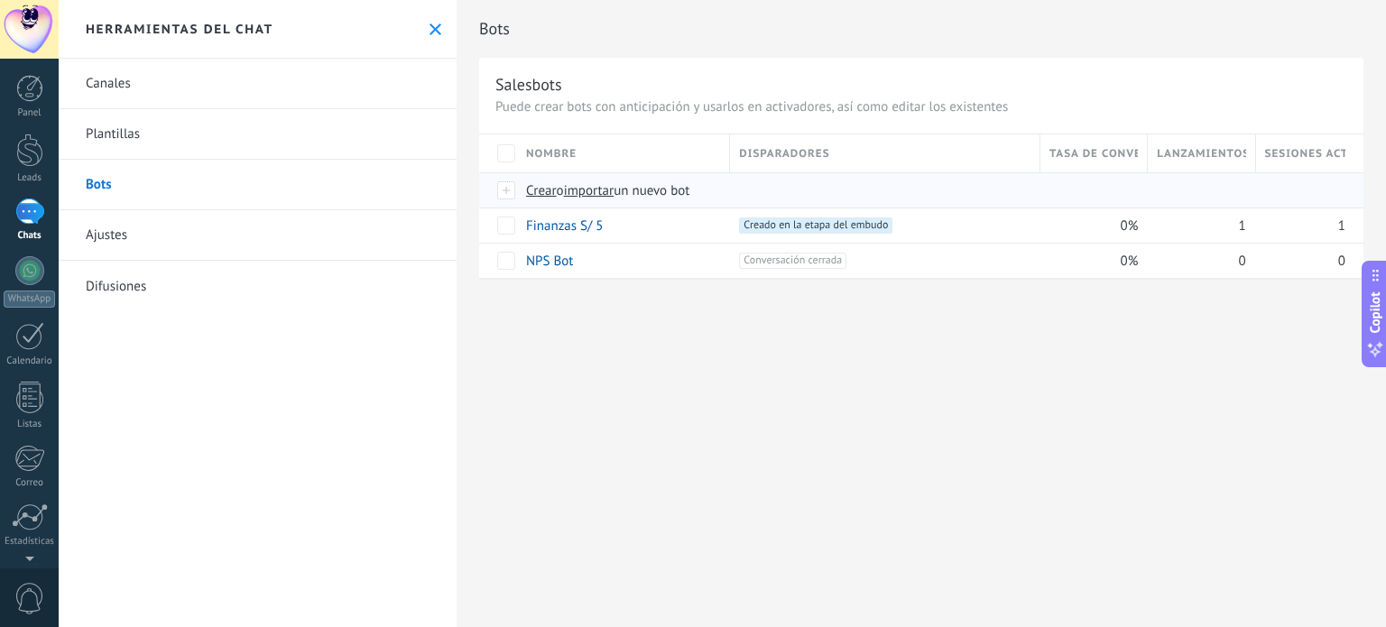
click at [603, 190] on span "importar" at bounding box center [589, 190] width 51 height 17
click at [0, 0] on input "importar un nuevo bot" at bounding box center [0, 0] width 0 height 0
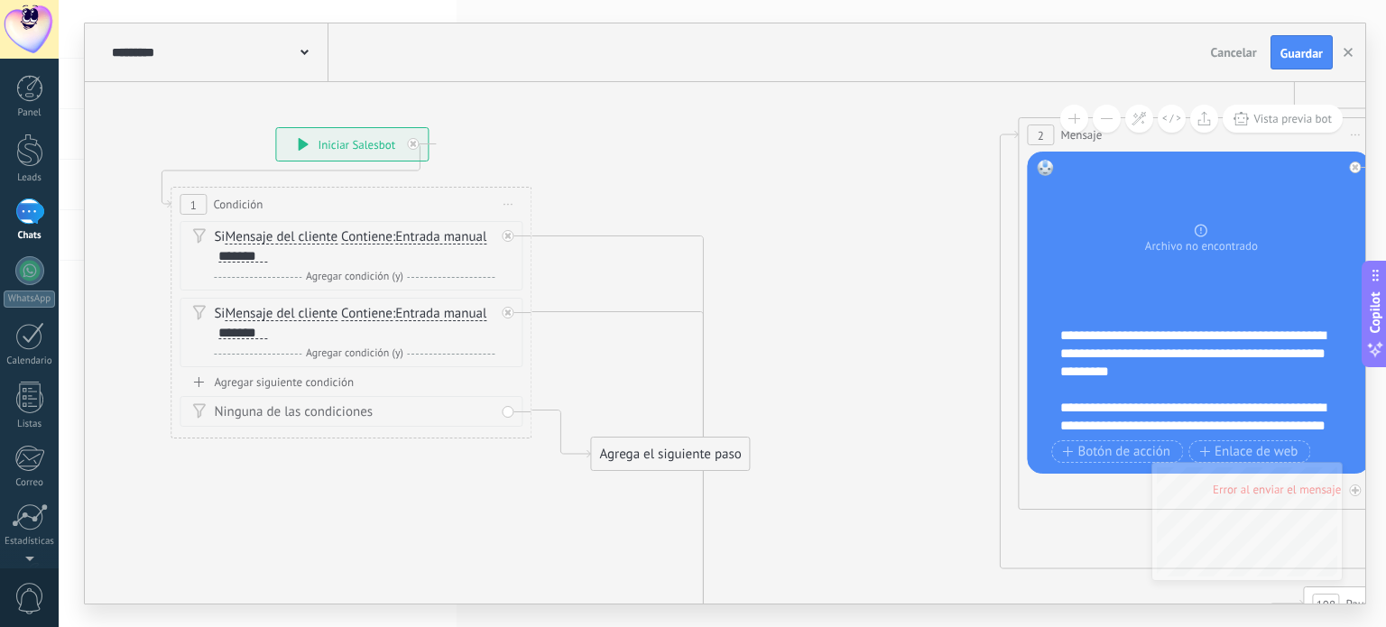
drag, startPoint x: 812, startPoint y: 252, endPoint x: 664, endPoint y: 173, distance: 167.5
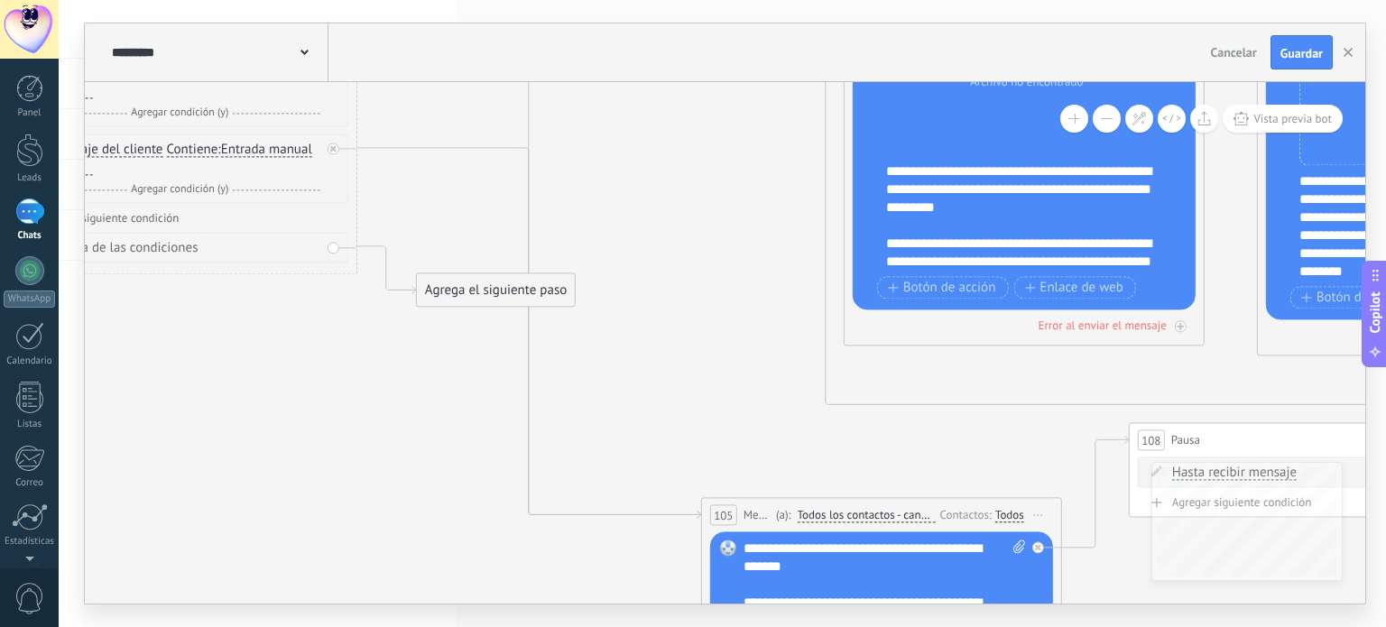
drag, startPoint x: 854, startPoint y: 306, endPoint x: 692, endPoint y: 142, distance: 230.4
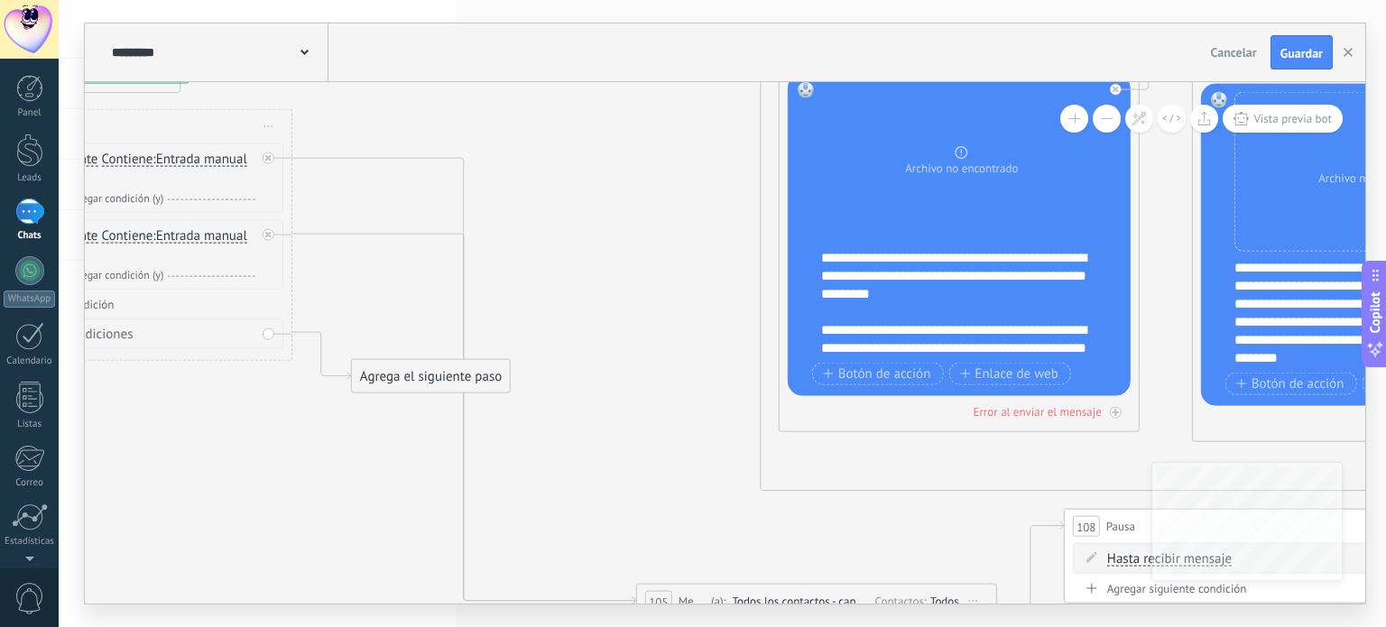
drag, startPoint x: 686, startPoint y: 301, endPoint x: 622, endPoint y: 386, distance: 107.0
click at [1229, 48] on span "Cancelar" at bounding box center [1234, 52] width 46 height 16
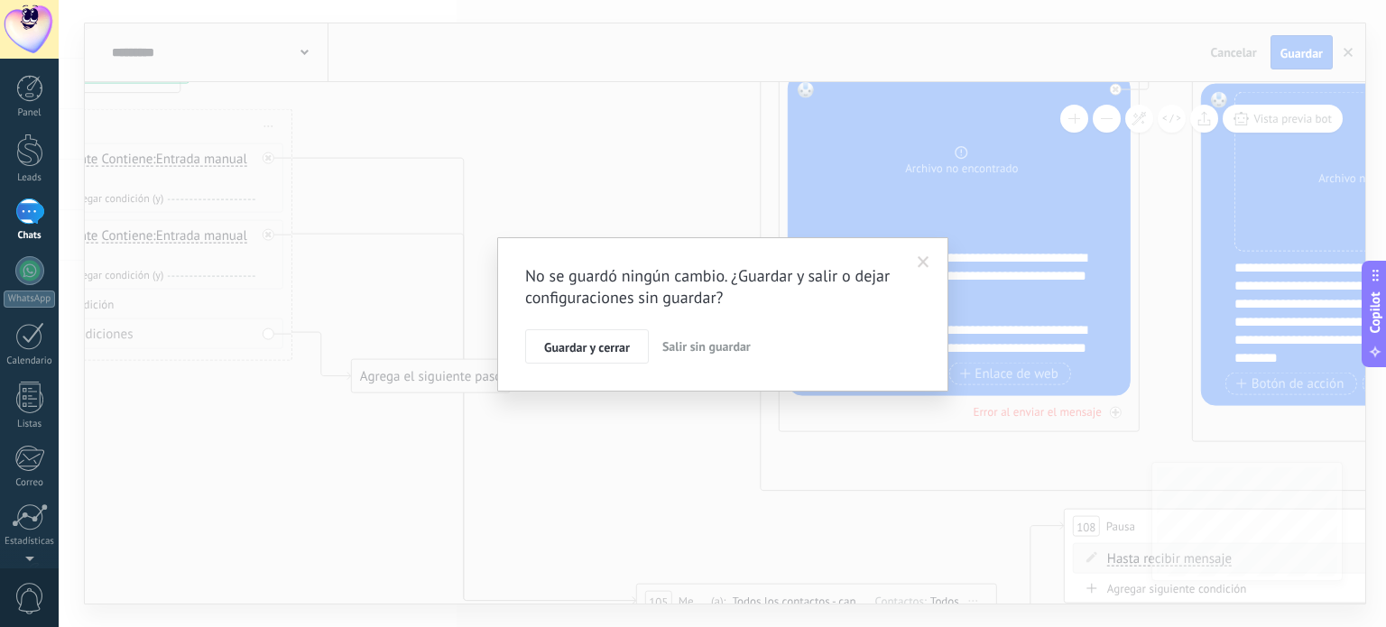
click at [693, 349] on span "Salir sin guardar" at bounding box center [706, 346] width 88 height 16
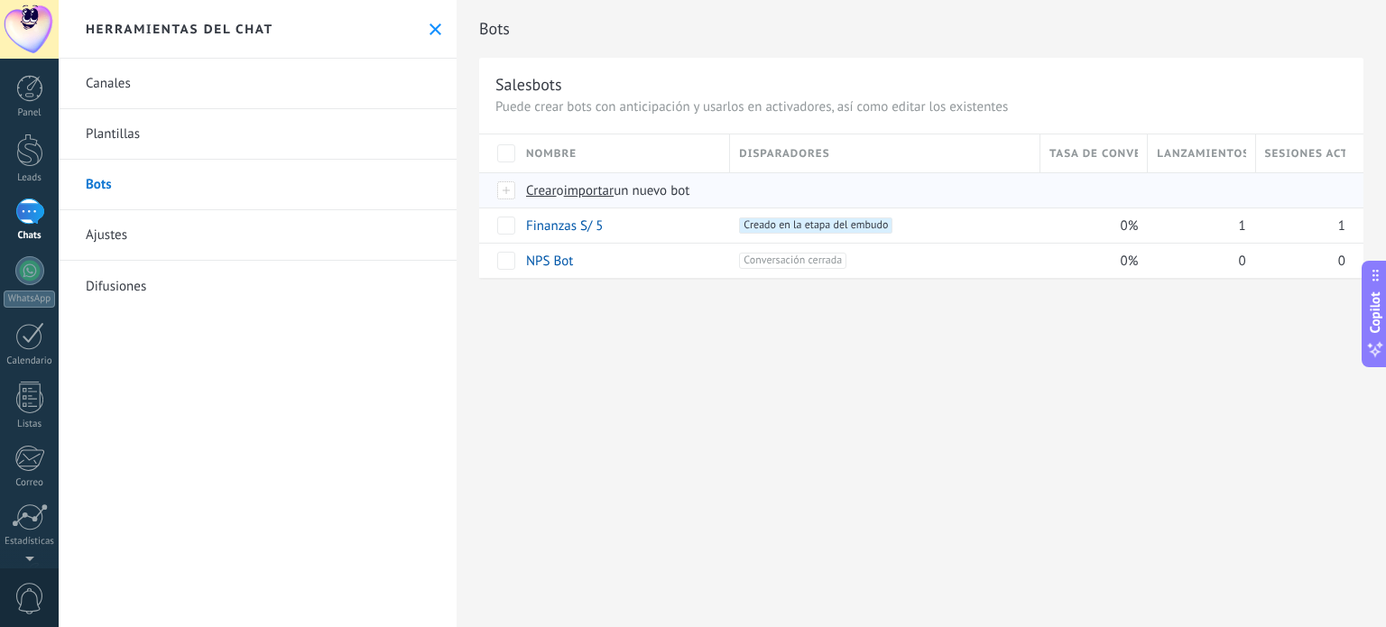
click at [592, 190] on span "importar" at bounding box center [589, 190] width 51 height 17
click at [0, 0] on input "importar un nuevo bot" at bounding box center [0, 0] width 0 height 0
click at [598, 188] on span "importar" at bounding box center [589, 190] width 51 height 17
click at [0, 0] on input "importar un nuevo bot" at bounding box center [0, 0] width 0 height 0
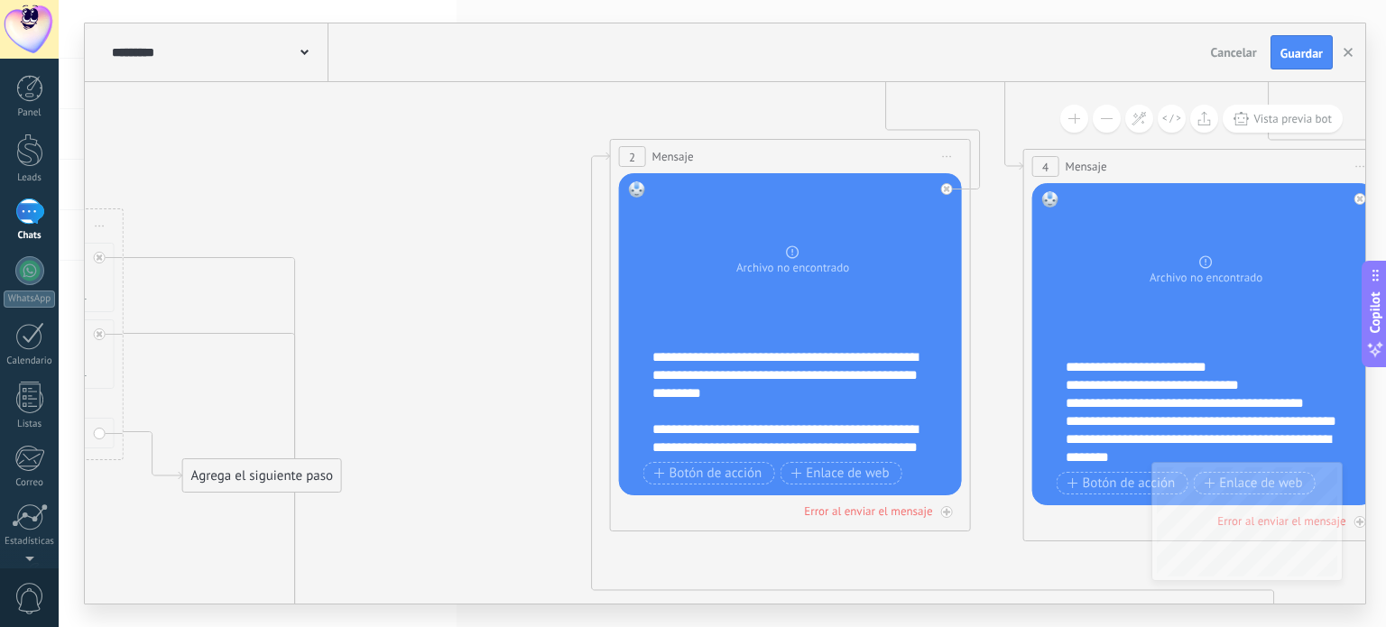
drag, startPoint x: 1032, startPoint y: 397, endPoint x: 430, endPoint y: 329, distance: 605.7
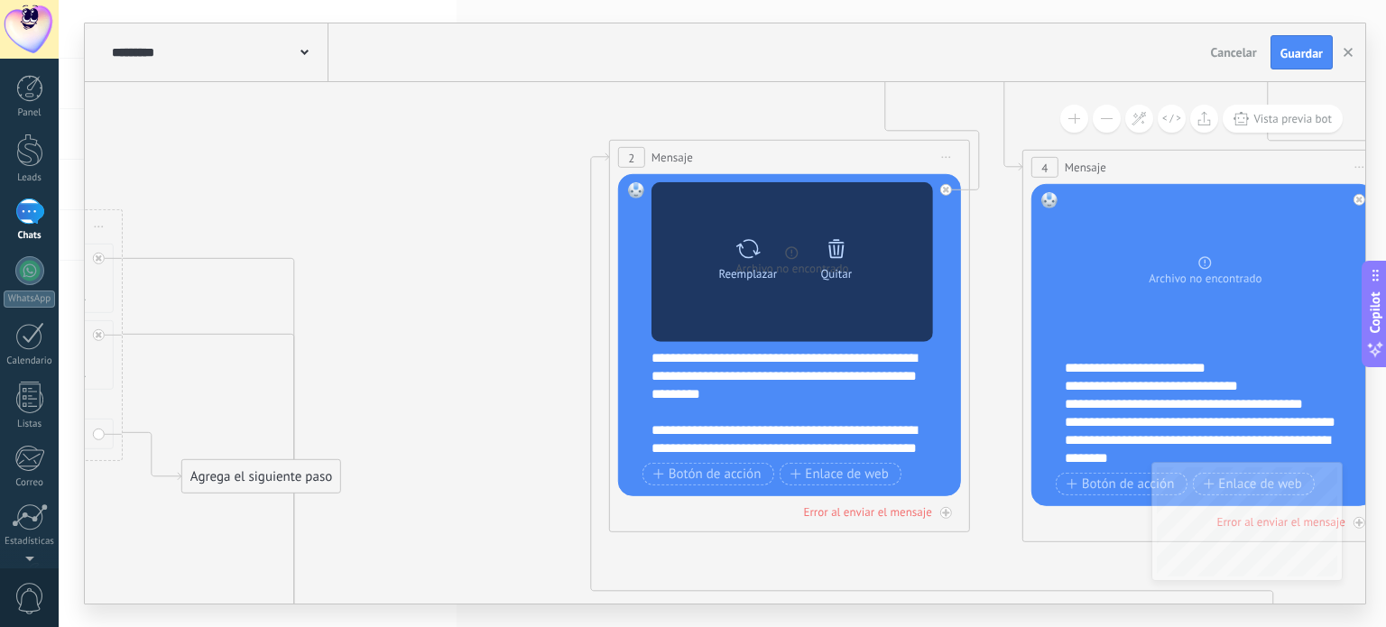
click at [791, 245] on div "Reemplazar Quitar Convertir a mensaje de voz" at bounding box center [792, 262] width 177 height 63
click at [737, 250] on icon at bounding box center [748, 248] width 26 height 25
click input "Subir" at bounding box center [0, 0] width 0 height 0
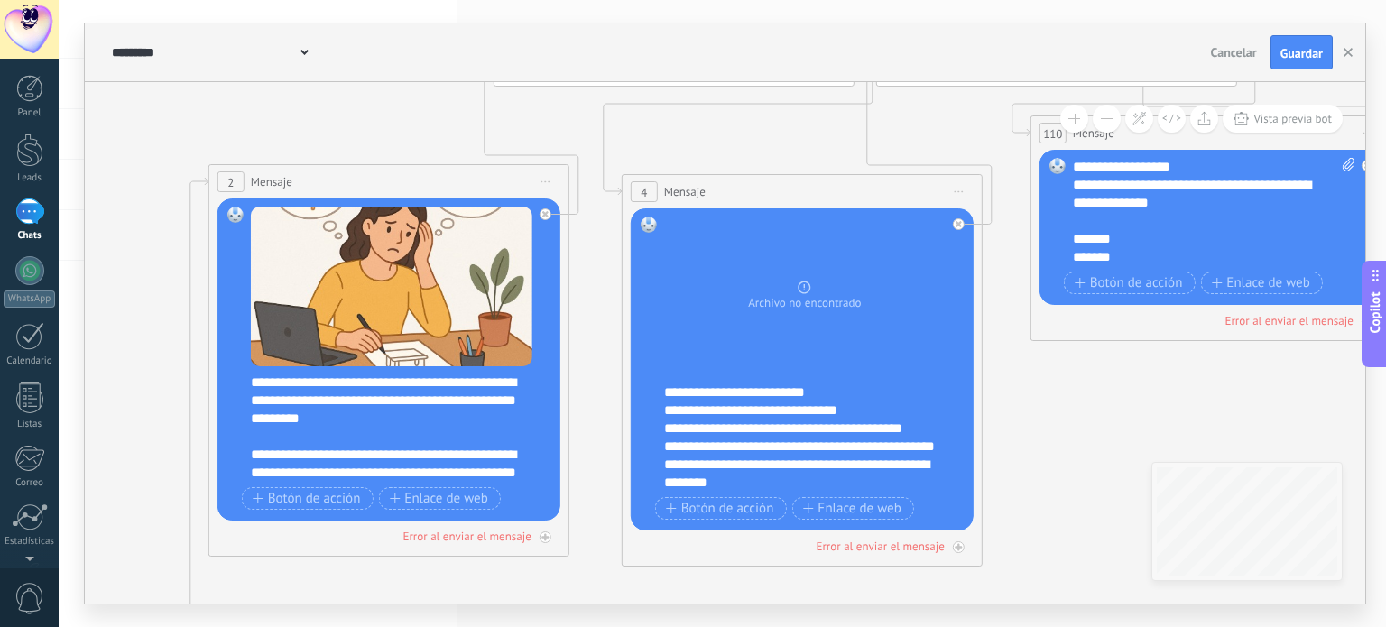
drag, startPoint x: 1000, startPoint y: 305, endPoint x: 600, endPoint y: 328, distance: 400.4
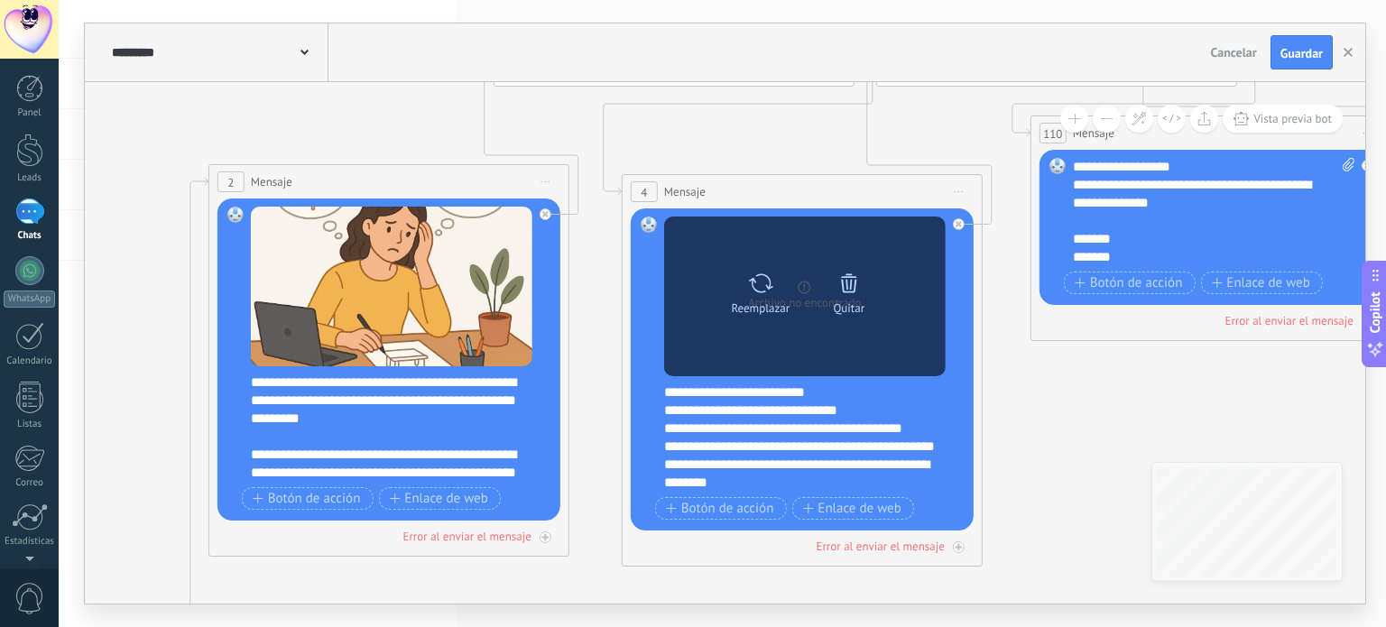
click at [754, 282] on icon at bounding box center [760, 283] width 26 height 25
click input "Subir" at bounding box center [0, 0] width 0 height 0
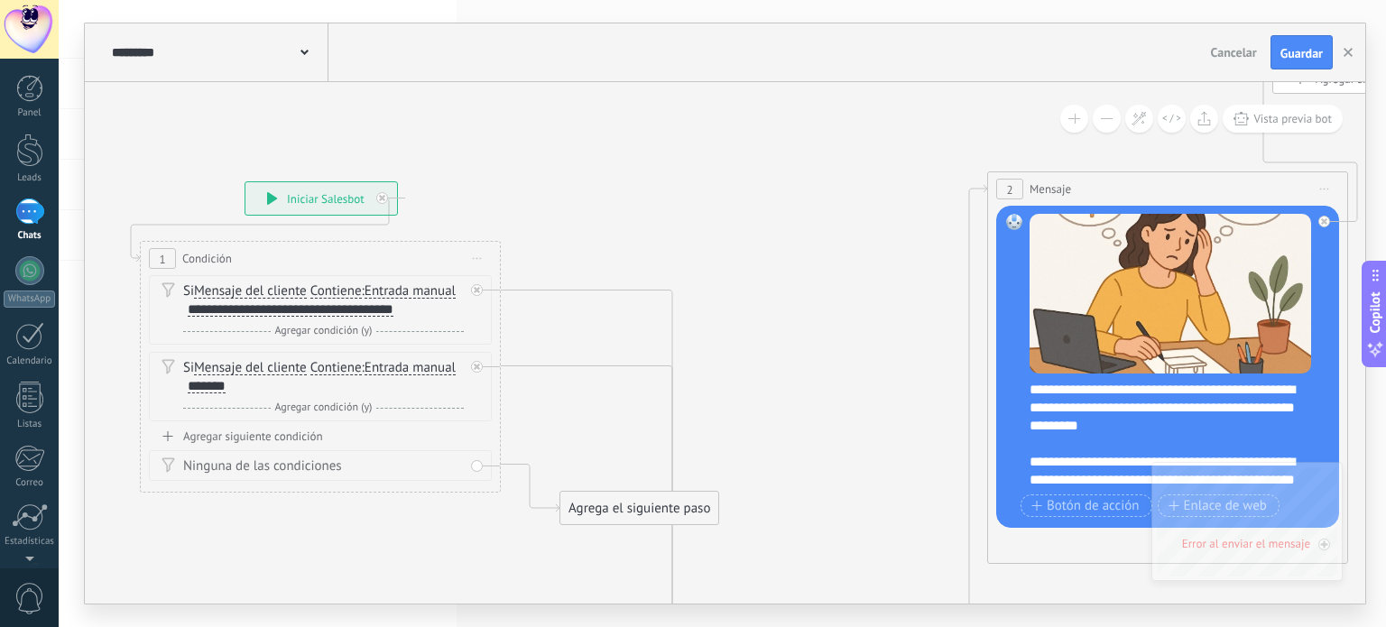
drag, startPoint x: 329, startPoint y: 125, endPoint x: 1135, endPoint y: 131, distance: 805.9
click at [1135, 131] on div "**********" at bounding box center [725, 343] width 1281 height 522
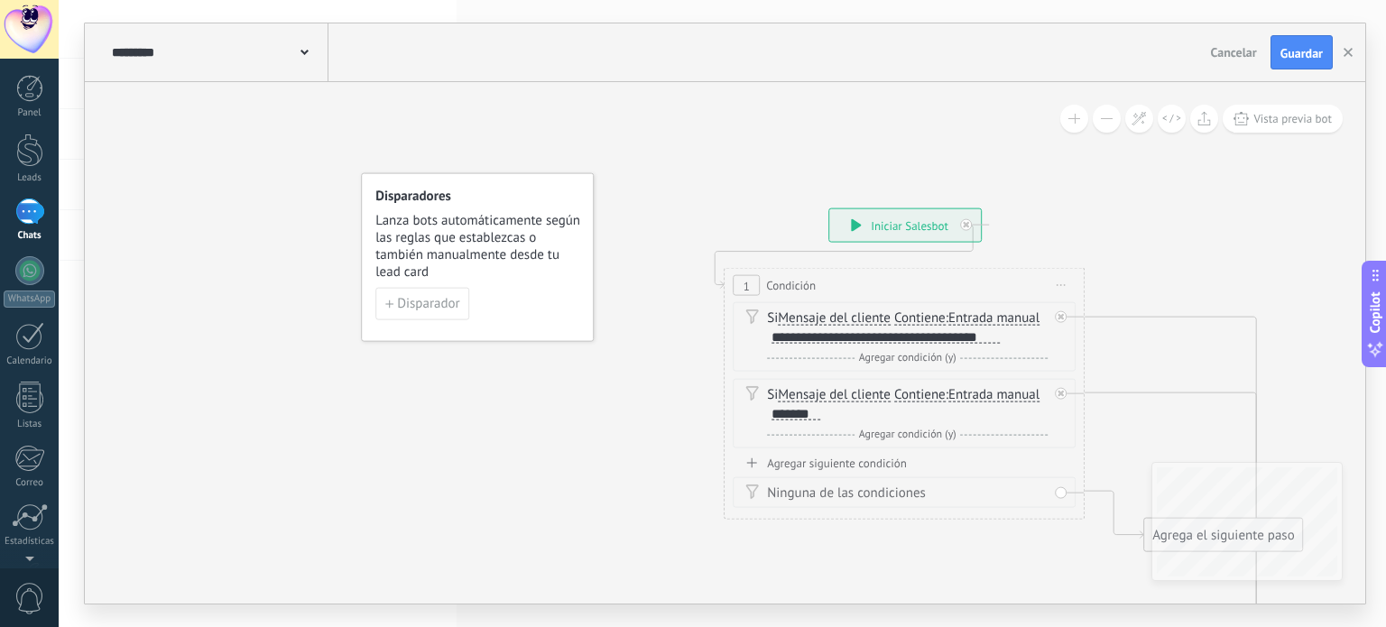
drag, startPoint x: 401, startPoint y: 137, endPoint x: 757, endPoint y: 176, distance: 358.6
click at [413, 310] on span "Disparador" at bounding box center [428, 307] width 62 height 13
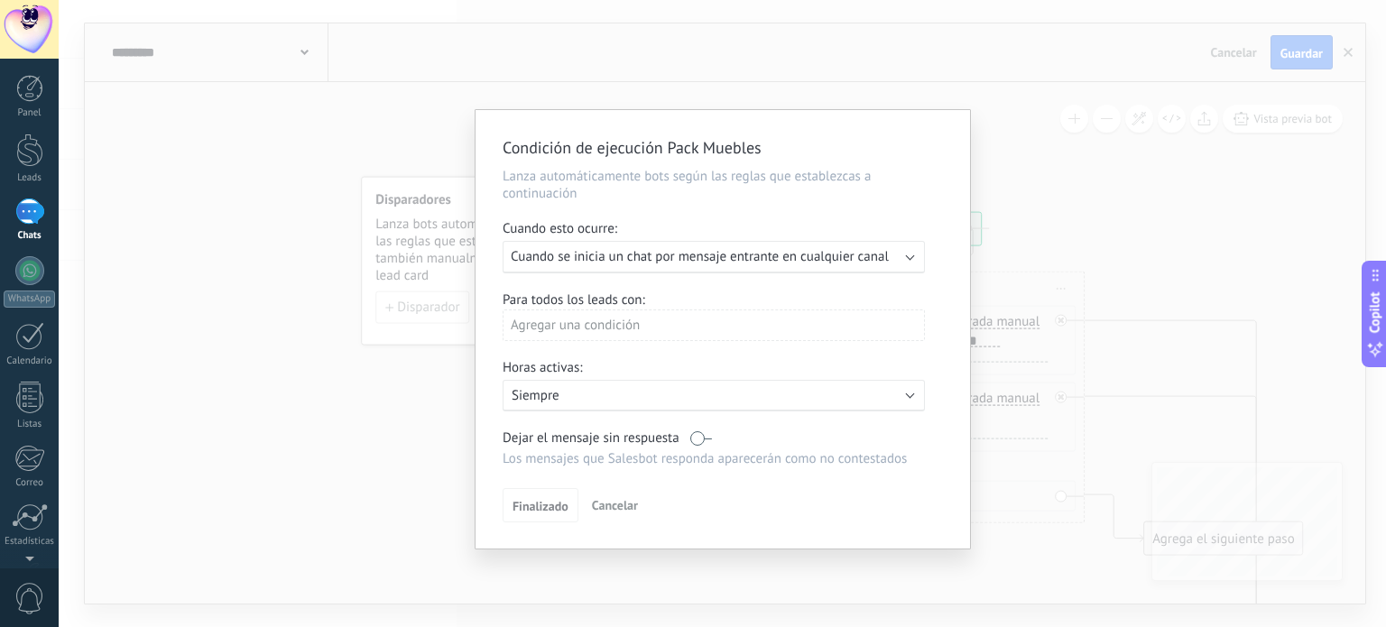
click at [680, 247] on div "Ejecutar: Cuando se inicia un chat por mensaje entrante en cualquier canal" at bounding box center [714, 257] width 422 height 32
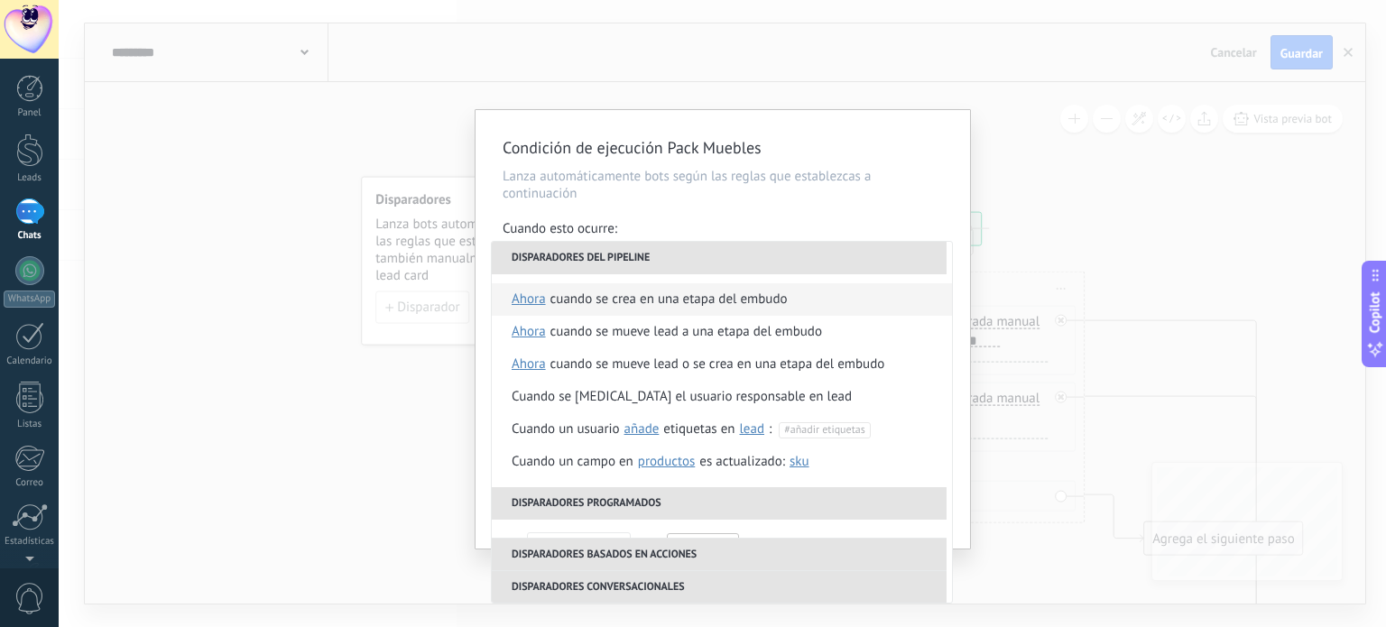
click at [615, 306] on div "Cuando se crea en una etapa del embudo" at bounding box center [668, 299] width 237 height 32
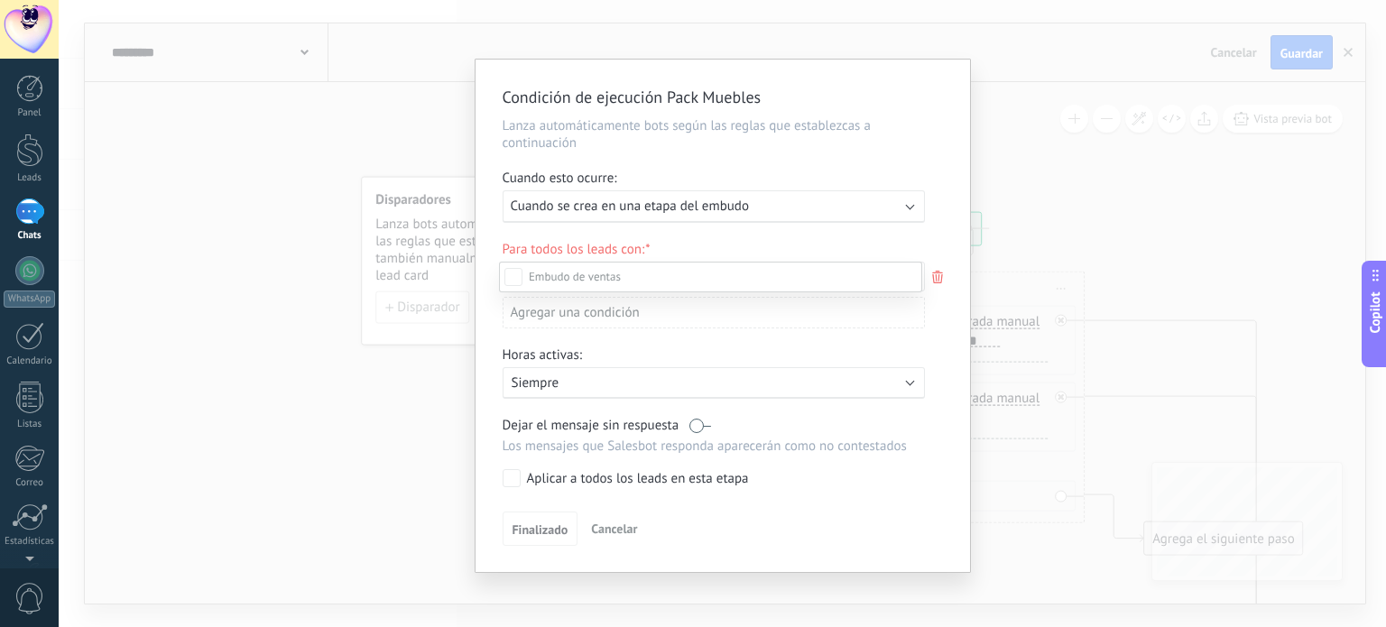
click at [0, 0] on label "Incoming leads" at bounding box center [0, 0] width 0 height 0
click at [947, 378] on div at bounding box center [722, 313] width 1327 height 627
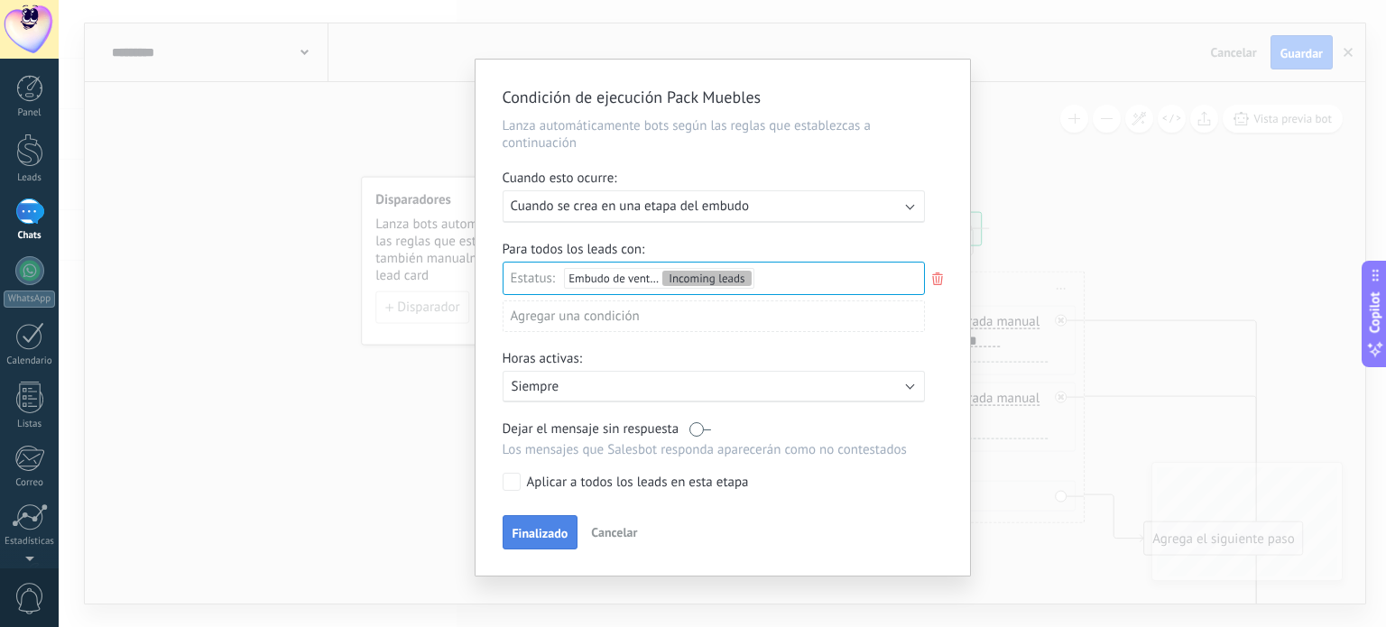
click at [526, 529] on span "Finalizado" at bounding box center [541, 533] width 56 height 13
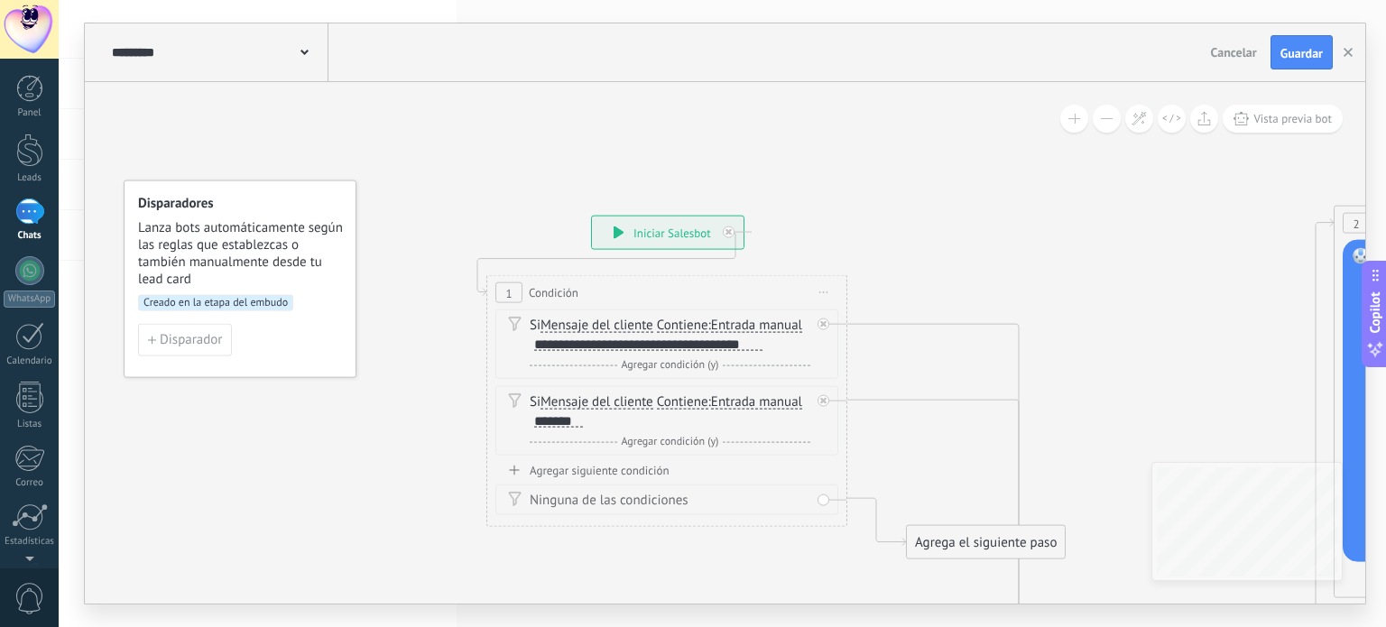
drag, startPoint x: 623, startPoint y: 438, endPoint x: 387, endPoint y: 421, distance: 236.2
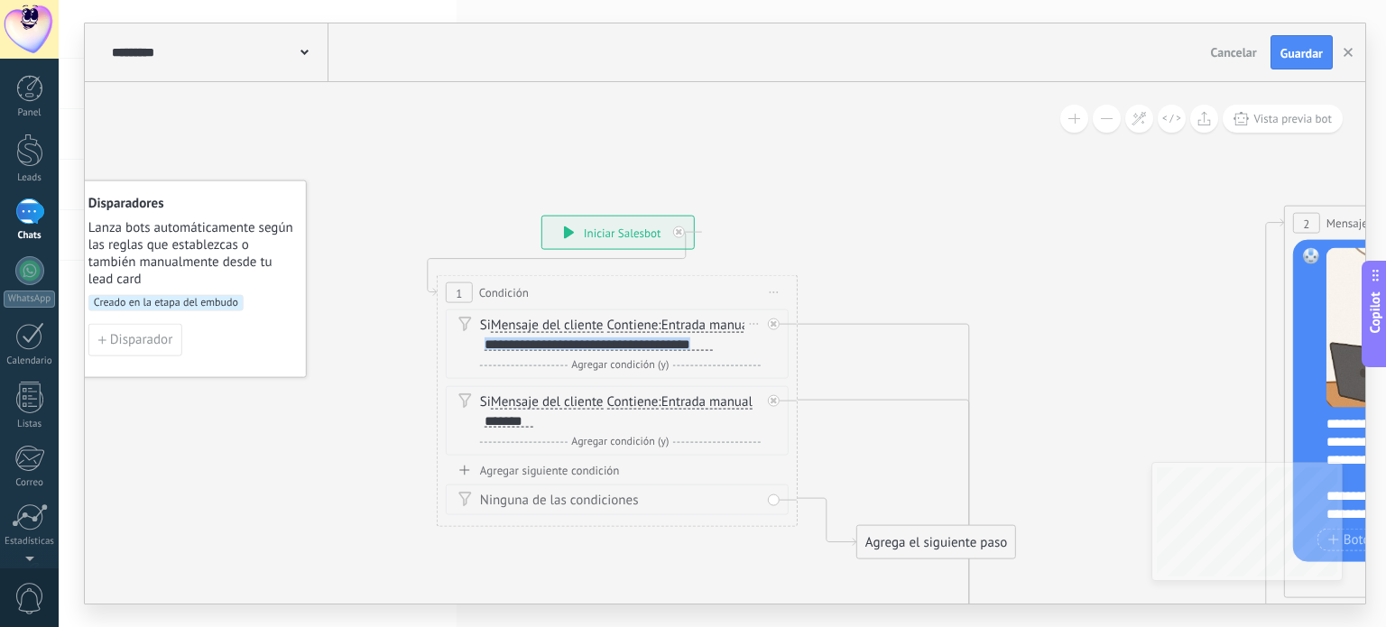
drag, startPoint x: 711, startPoint y: 347, endPoint x: 455, endPoint y: 349, distance: 256.3
click at [455, 349] on div "Si Mensaje del cliente Mensaje del cliente Comentario del cliente El cliente Có…" at bounding box center [617, 344] width 343 height 69
copy div "**********"
click at [1312, 59] on span "Guardar" at bounding box center [1302, 53] width 42 height 13
click at [1350, 49] on icon "button" at bounding box center [1348, 52] width 9 height 9
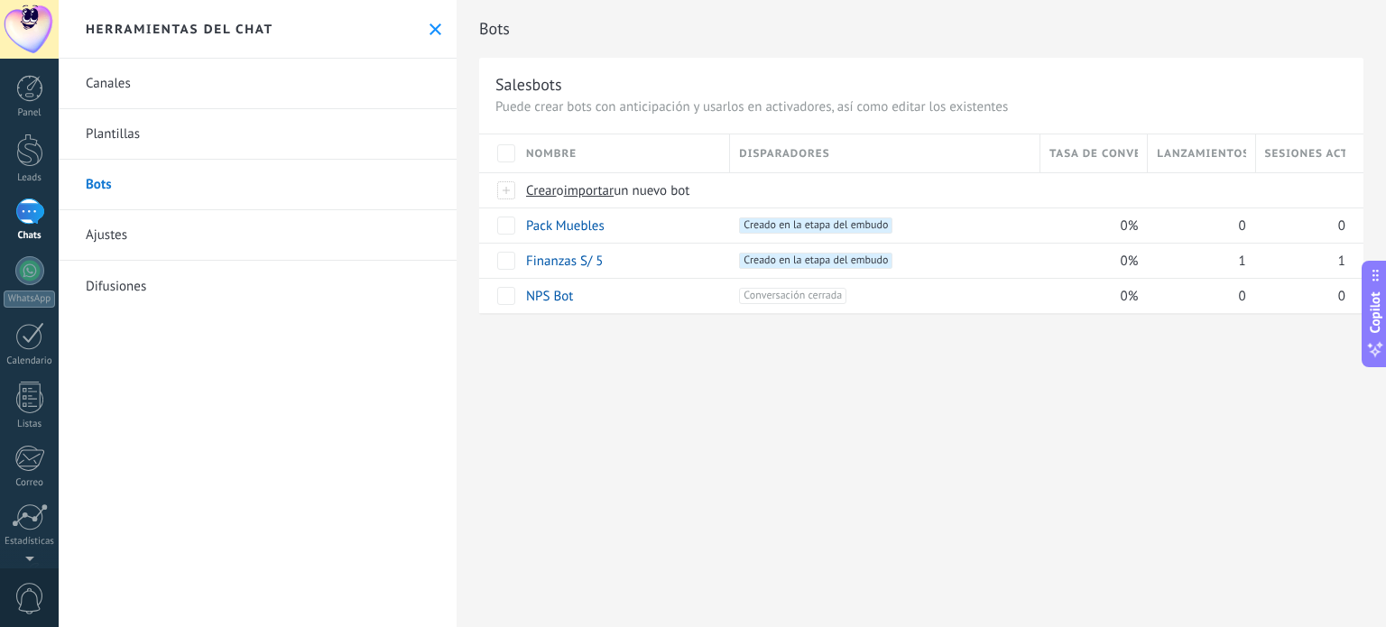
click at [31, 222] on div "1" at bounding box center [29, 212] width 29 height 26
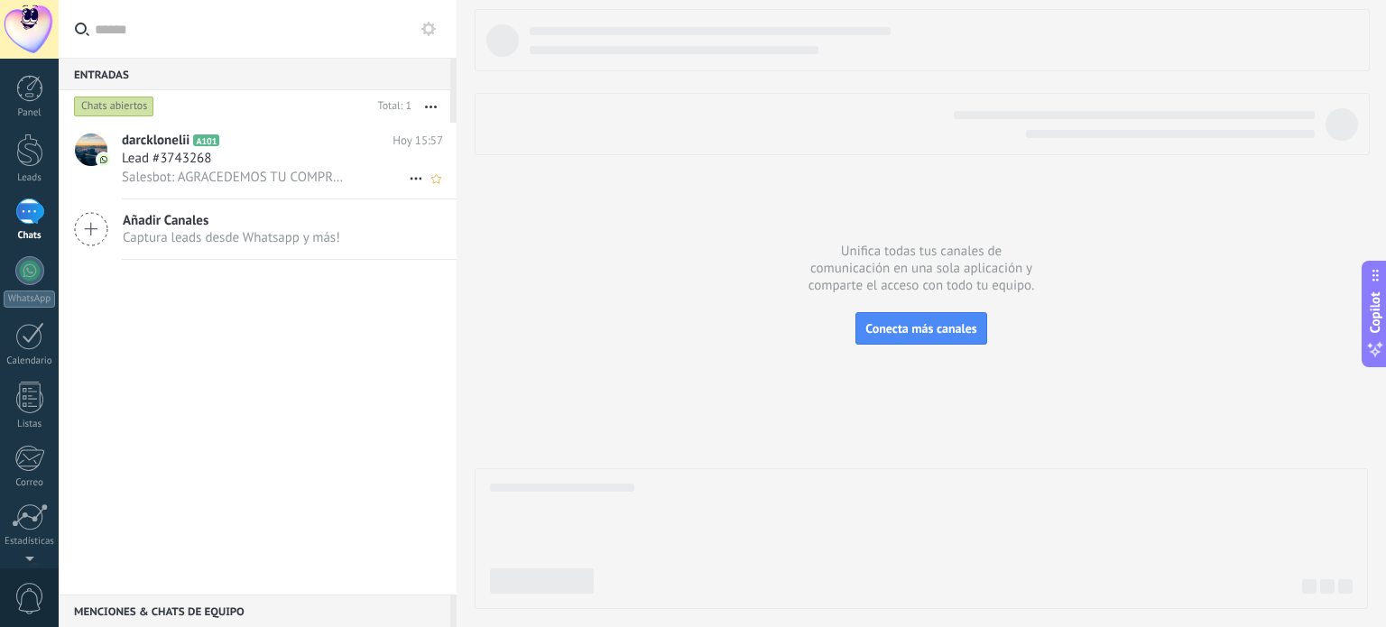
click at [277, 167] on div "Lead #3743268" at bounding box center [282, 159] width 321 height 18
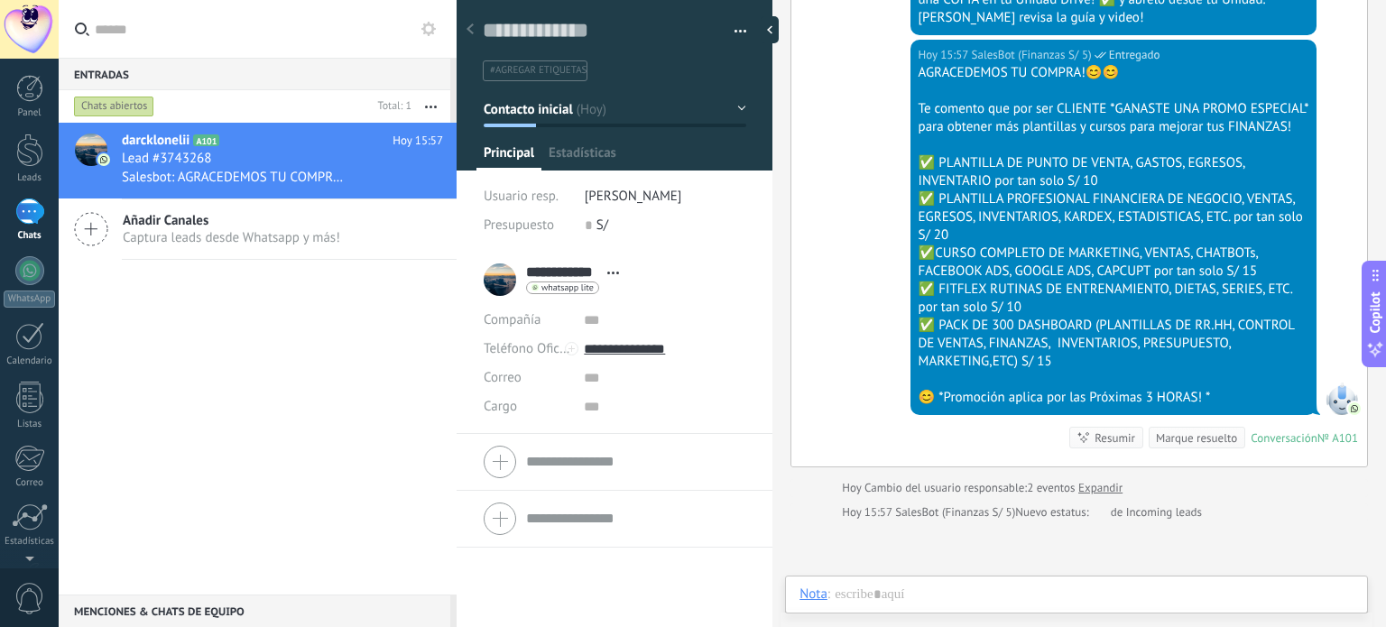
scroll to position [26, 0]
click at [776, 30] on div at bounding box center [774, 29] width 27 height 27
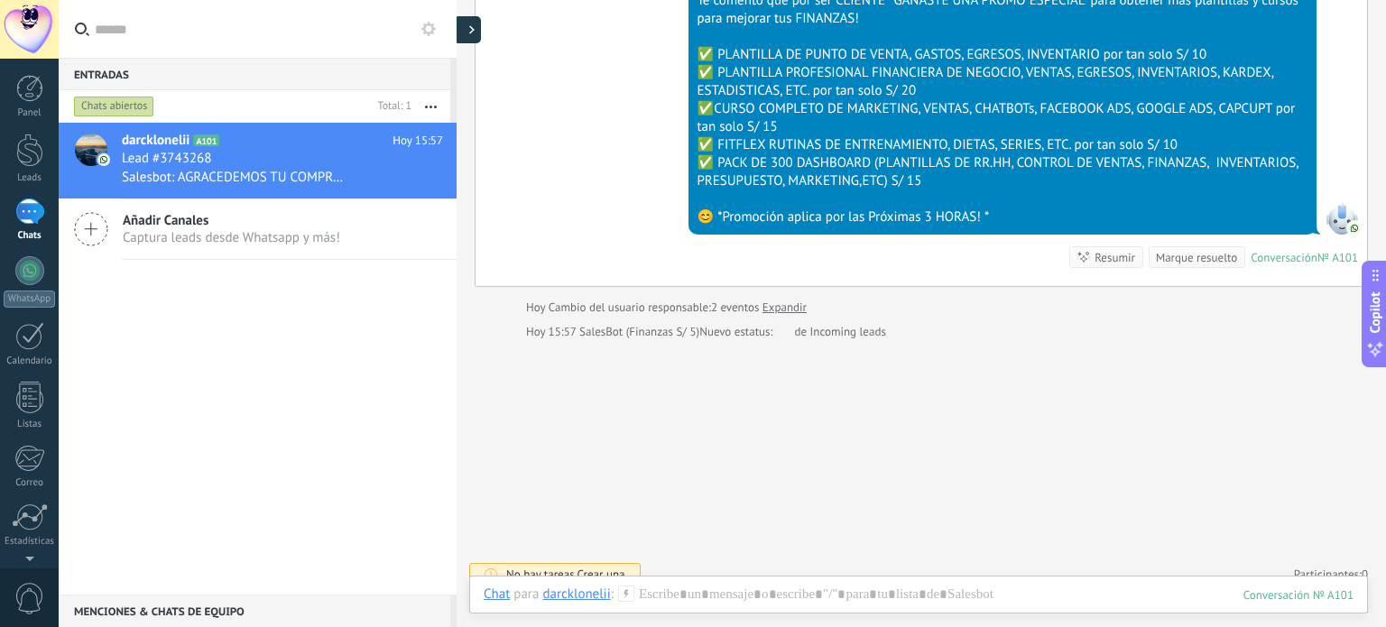
click at [469, 27] on icon at bounding box center [471, 29] width 5 height 9
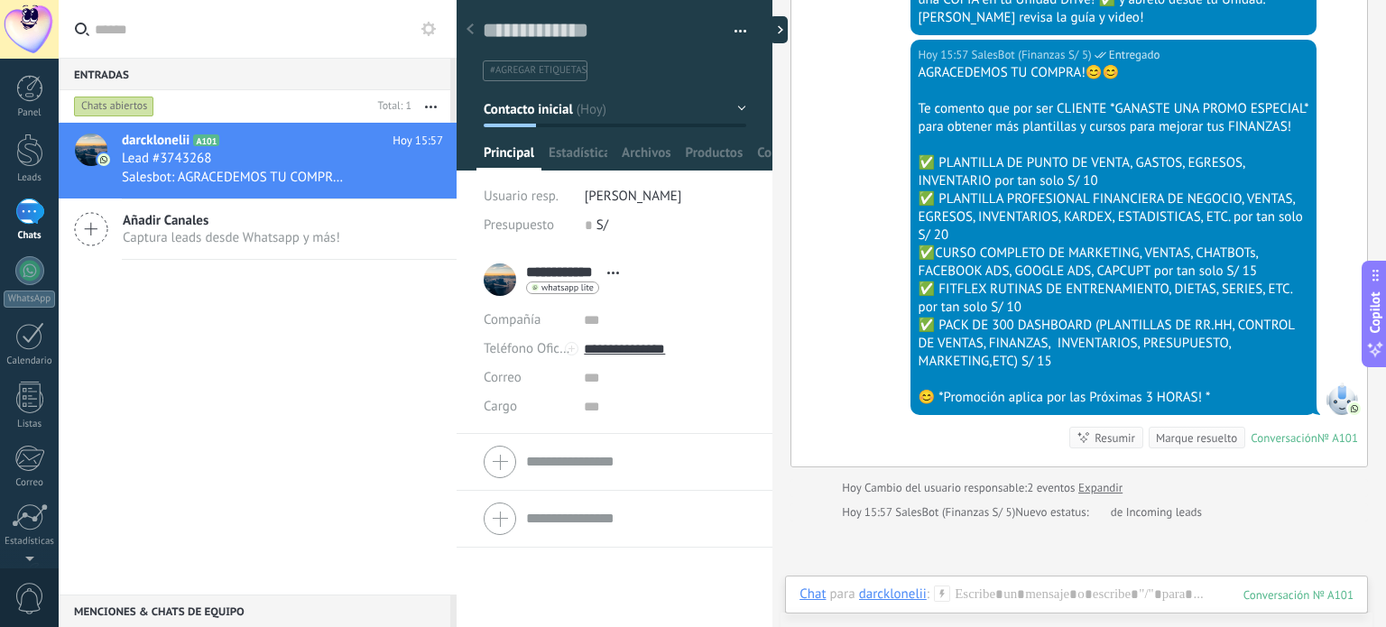
type textarea "**********"
click at [730, 30] on button "button" at bounding box center [734, 31] width 26 height 27
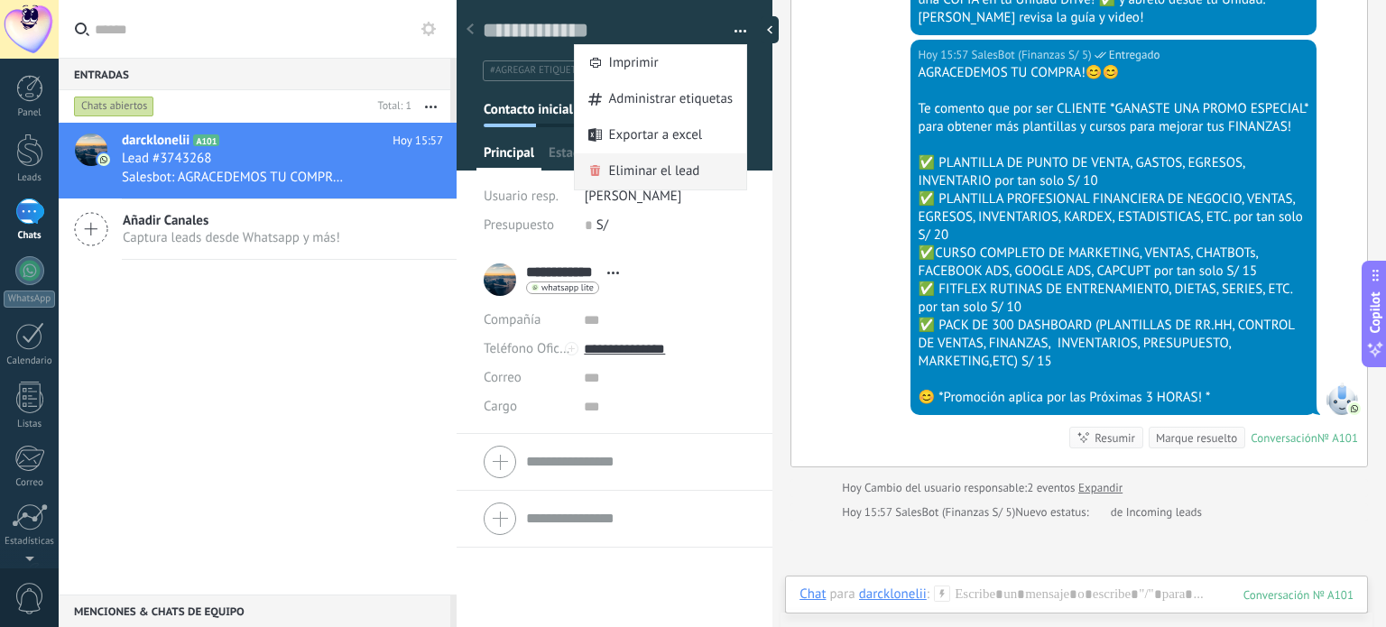
click at [667, 169] on span "Eliminar el lead" at bounding box center [654, 171] width 91 height 36
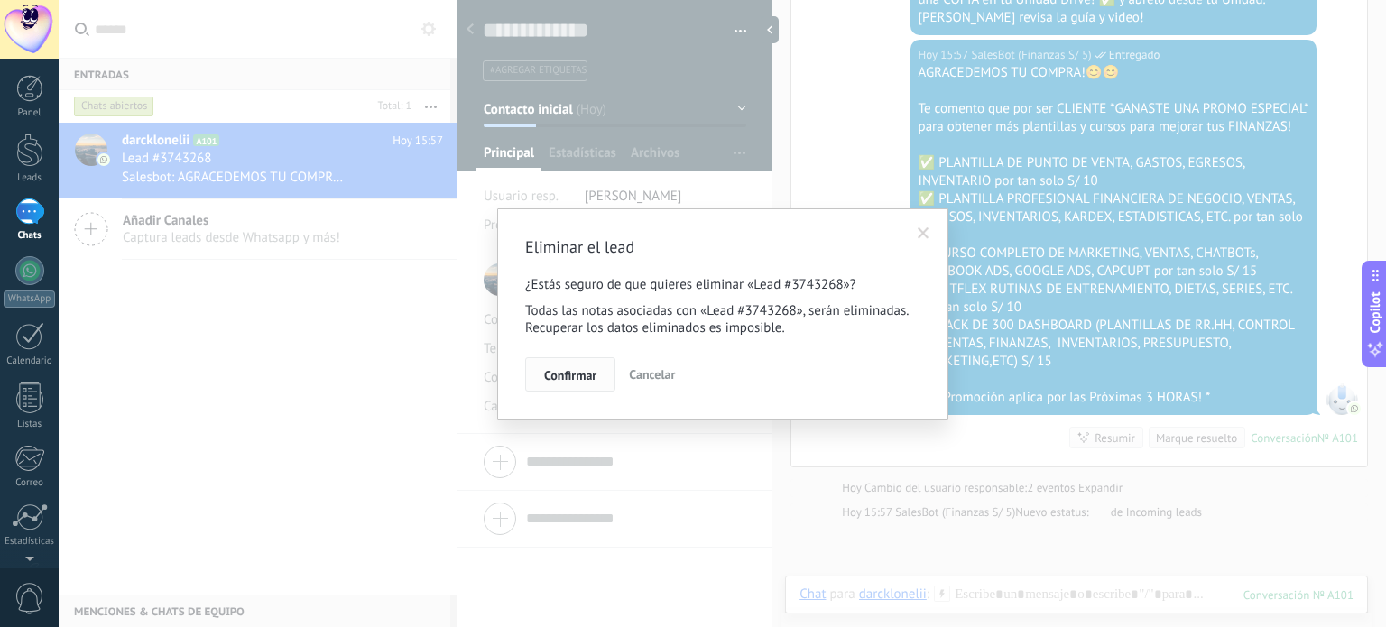
click at [591, 374] on span "Confirmar" at bounding box center [570, 375] width 52 height 13
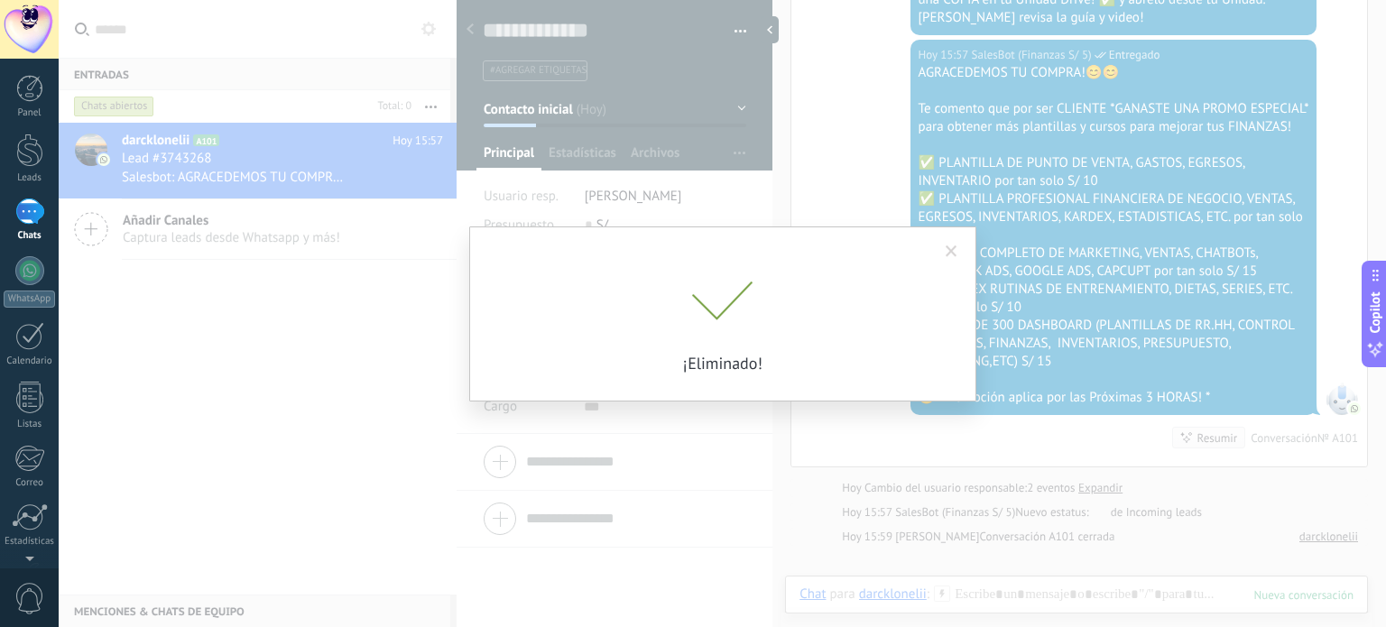
scroll to position [2014, 0]
